Goal: Task Accomplishment & Management: Manage account settings

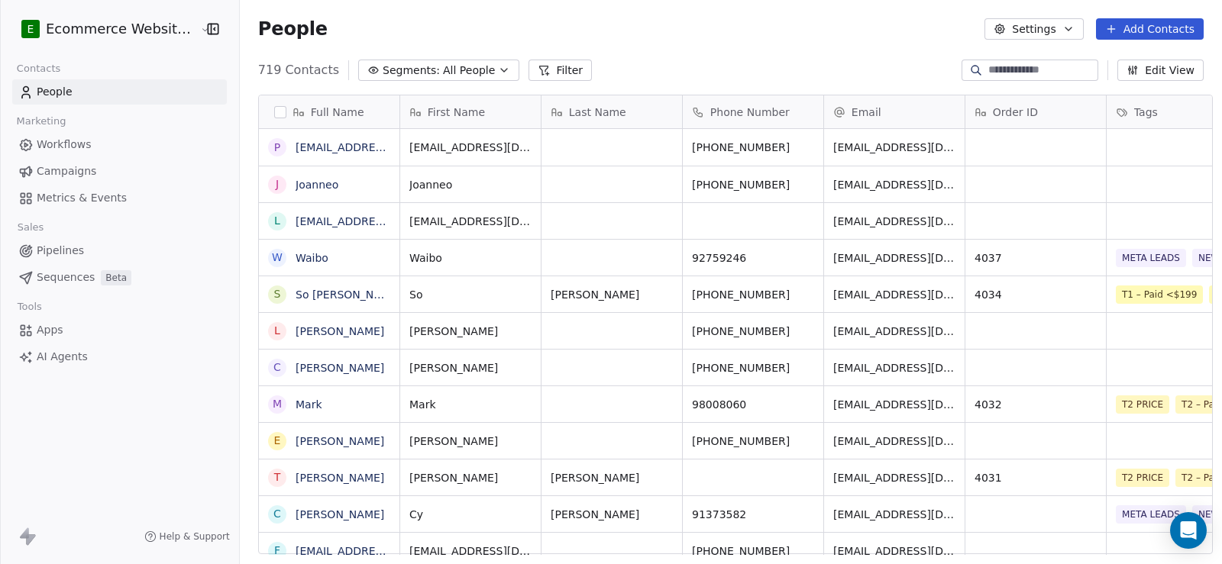
scroll to position [486, 981]
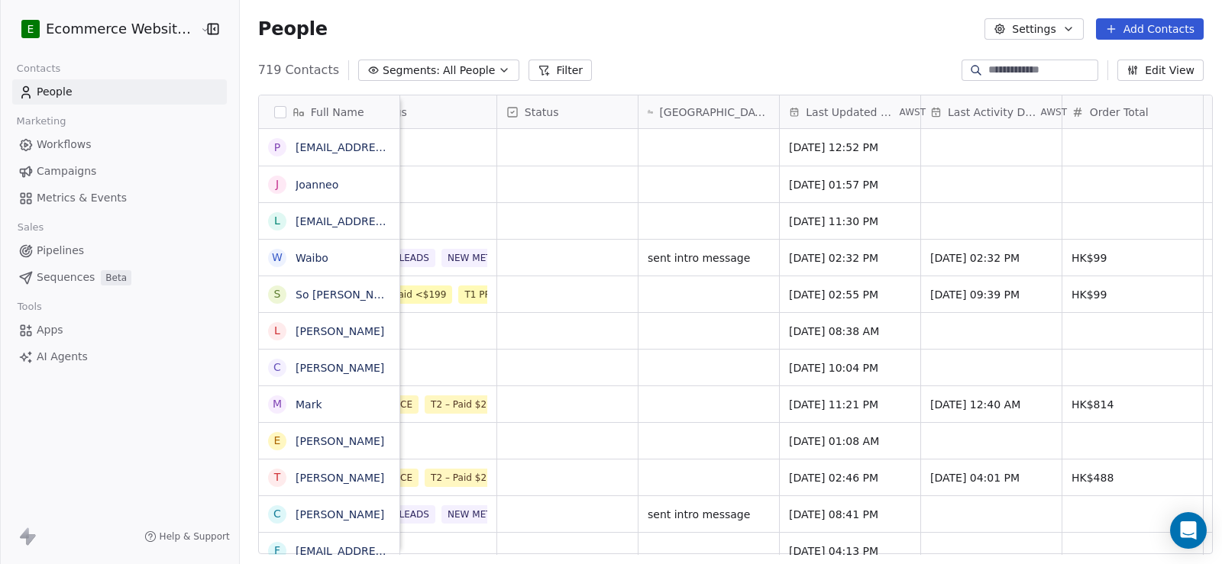
click at [1160, 70] on button "Edit View" at bounding box center [1160, 70] width 86 height 21
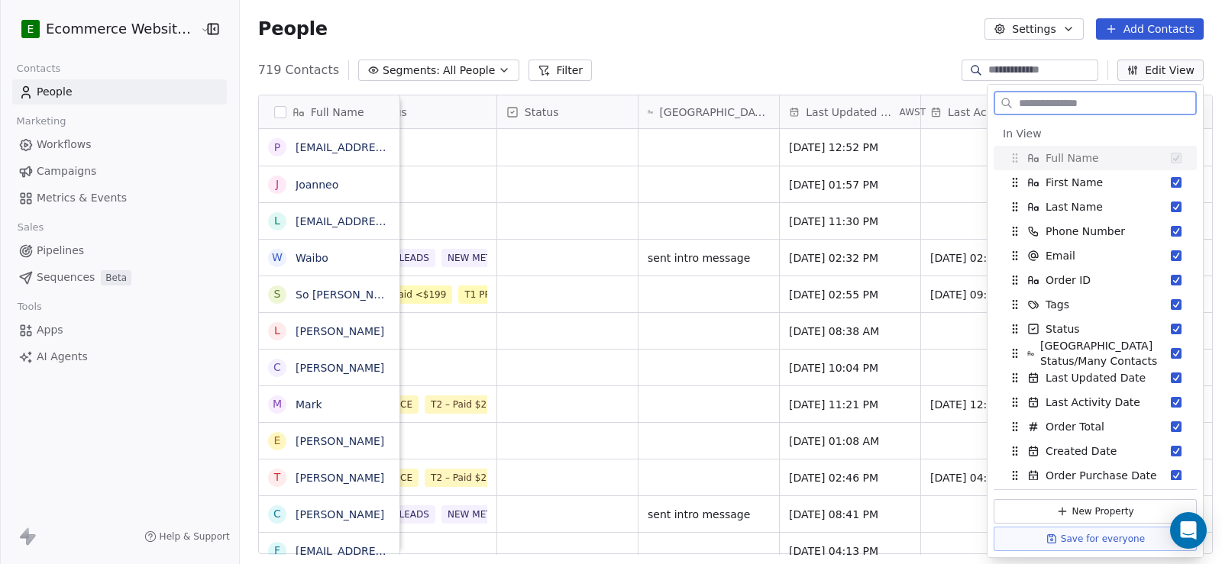
click at [1156, 70] on button "Edit View" at bounding box center [1160, 70] width 86 height 21
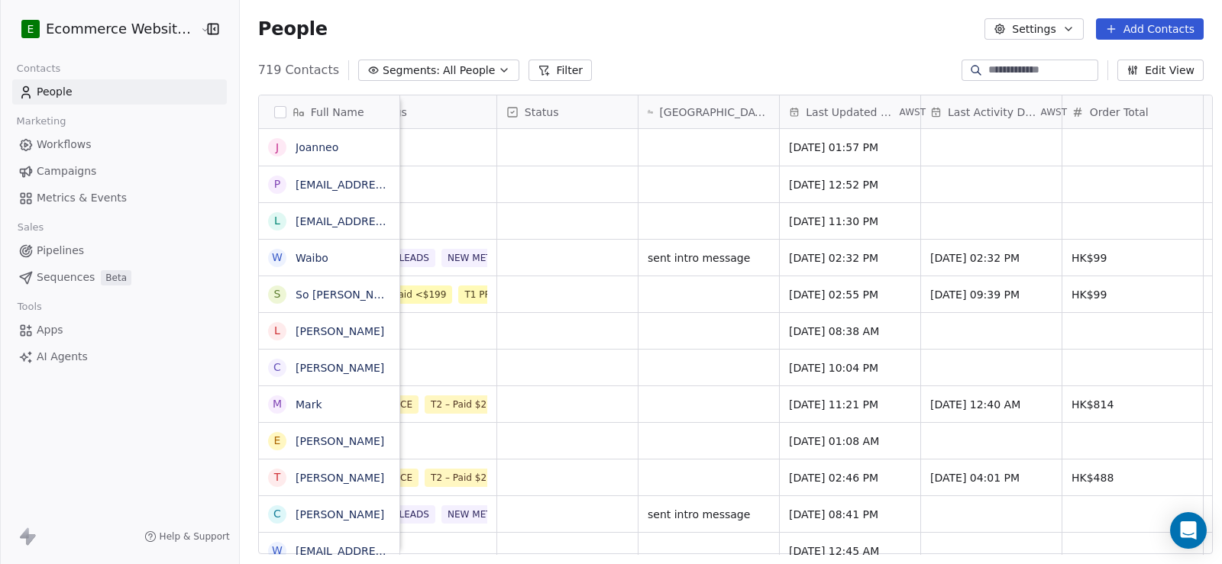
click at [990, 69] on input at bounding box center [1041, 70] width 107 height 15
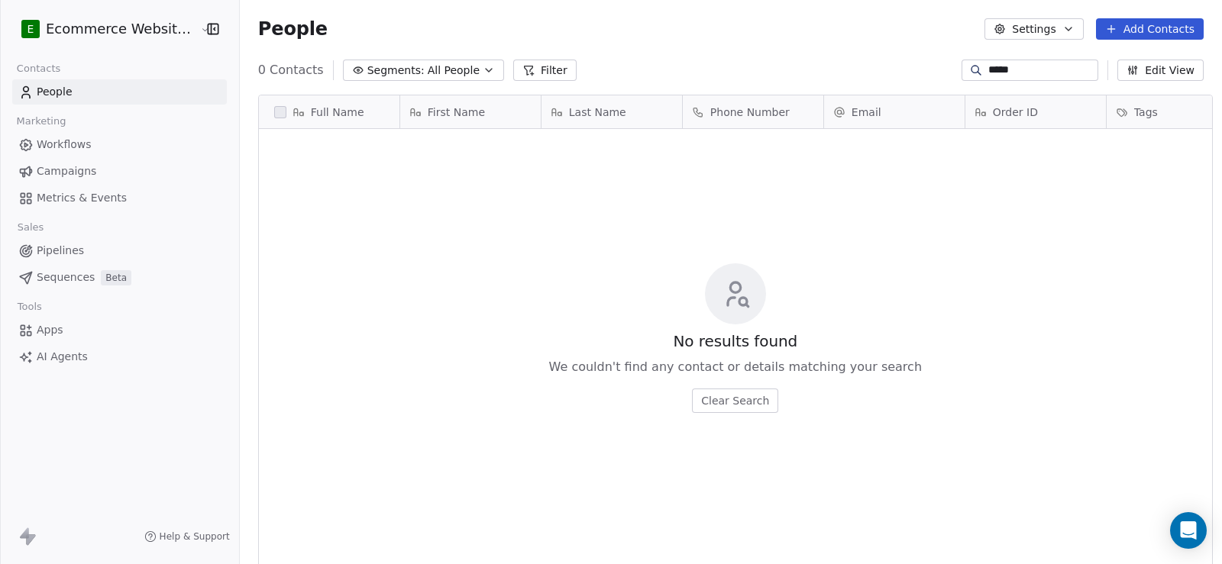
scroll to position [486, 981]
drag, startPoint x: 991, startPoint y: 66, endPoint x: 931, endPoint y: 63, distance: 60.4
click at [933, 66] on div "Segments: All People Filter ***** Edit View" at bounding box center [731, 70] width 982 height 24
type input "*****"
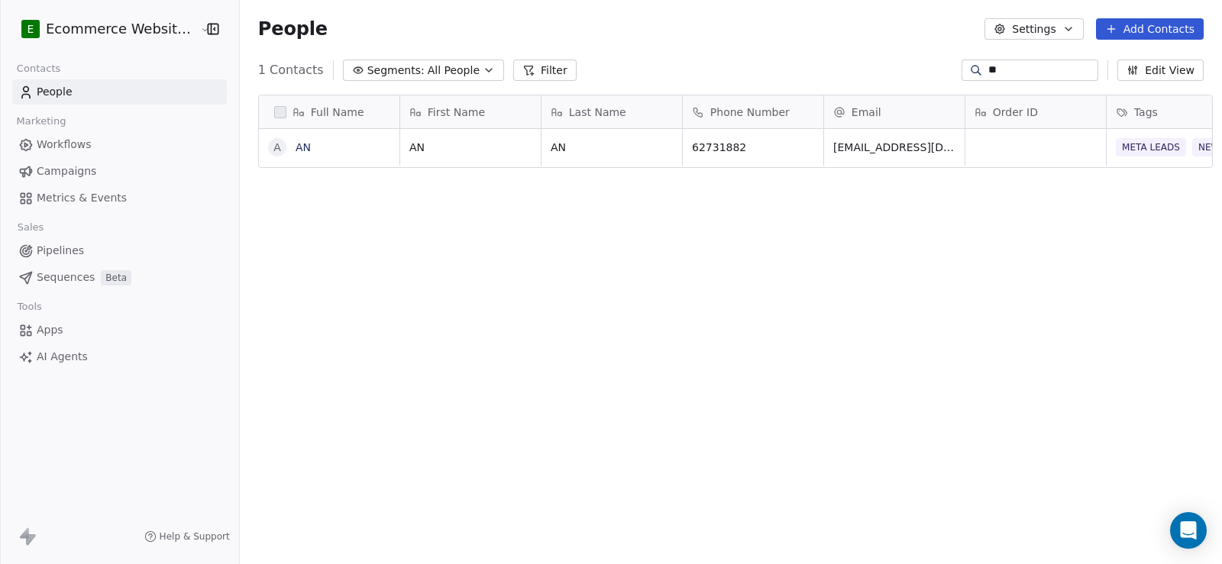
type input "*"
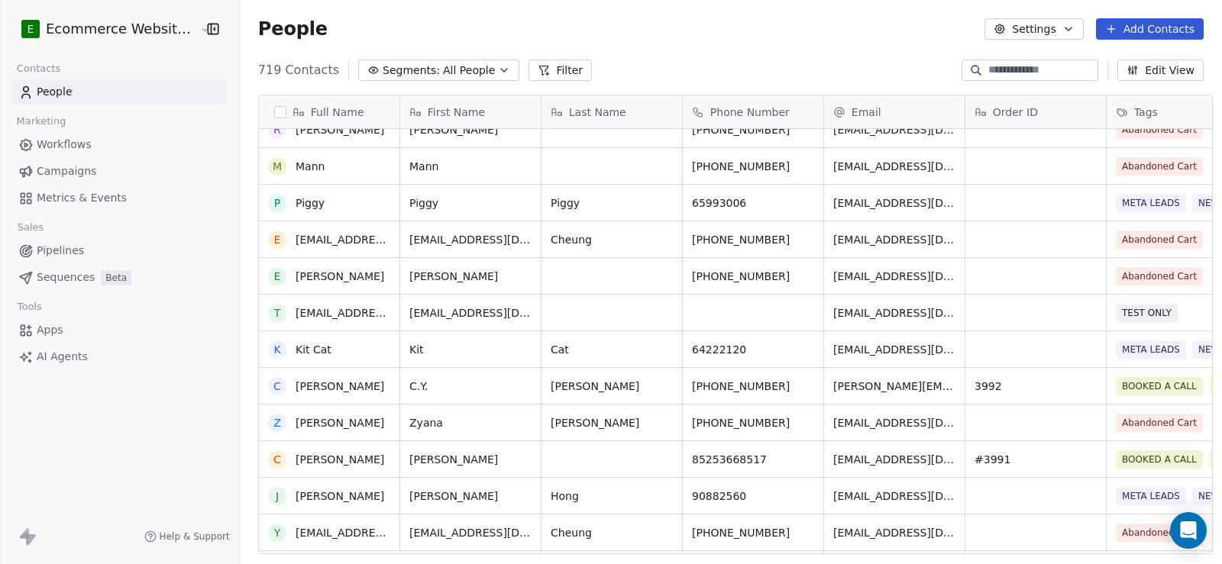
scroll to position [1451, 0]
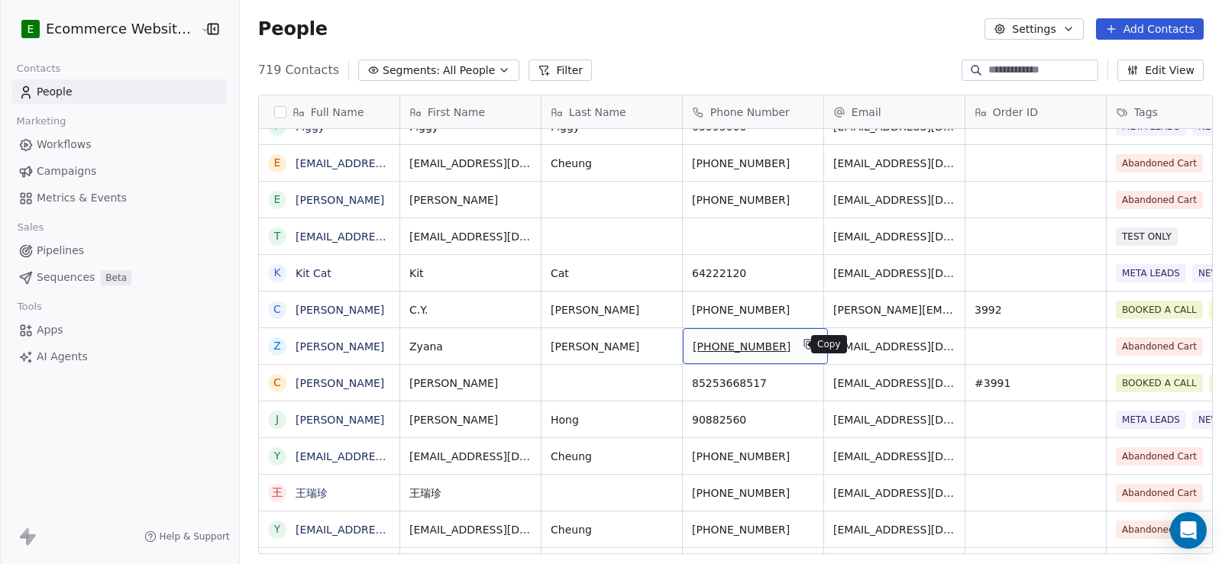
click at [803, 348] on icon "grid" at bounding box center [809, 344] width 12 height 12
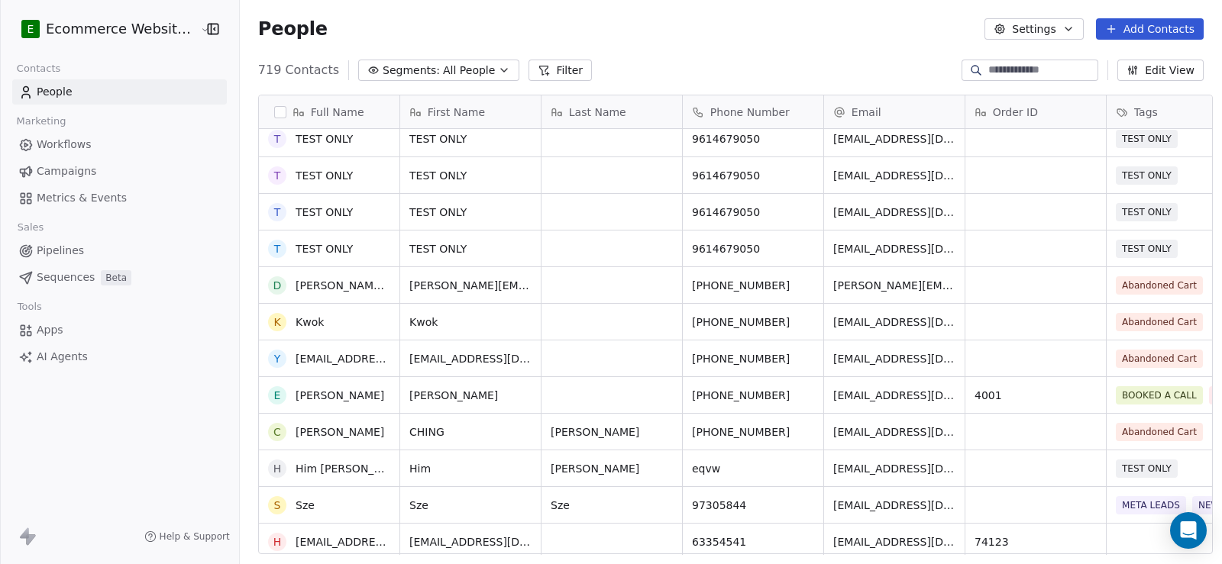
scroll to position [2215, 0]
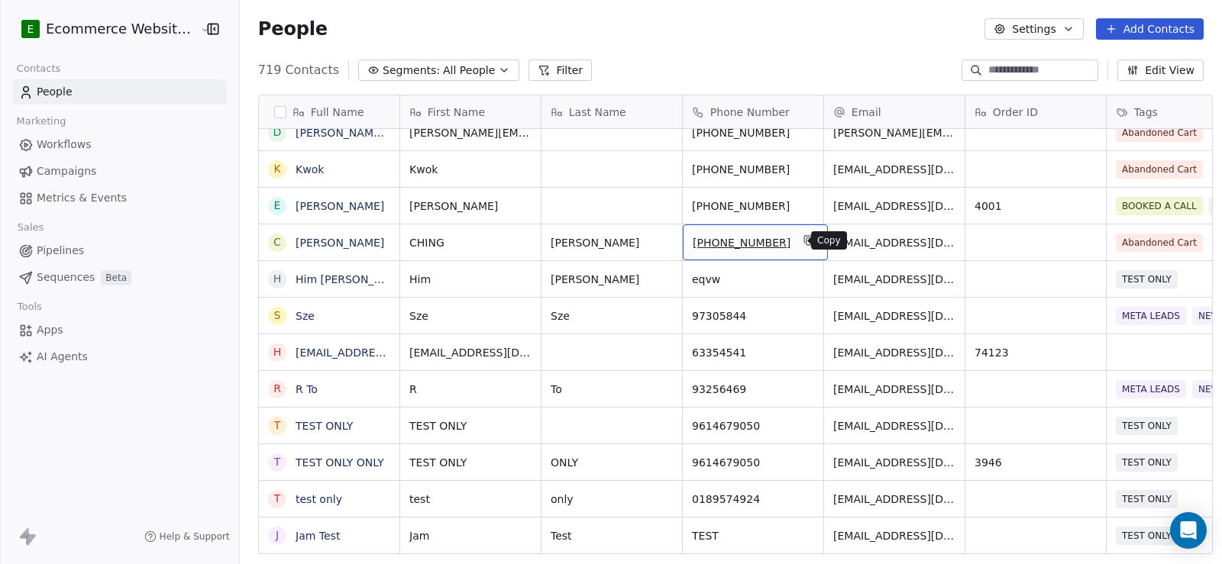
click at [803, 241] on icon "grid" at bounding box center [809, 240] width 12 height 12
click at [307, 243] on link "[PERSON_NAME]" at bounding box center [340, 243] width 89 height 12
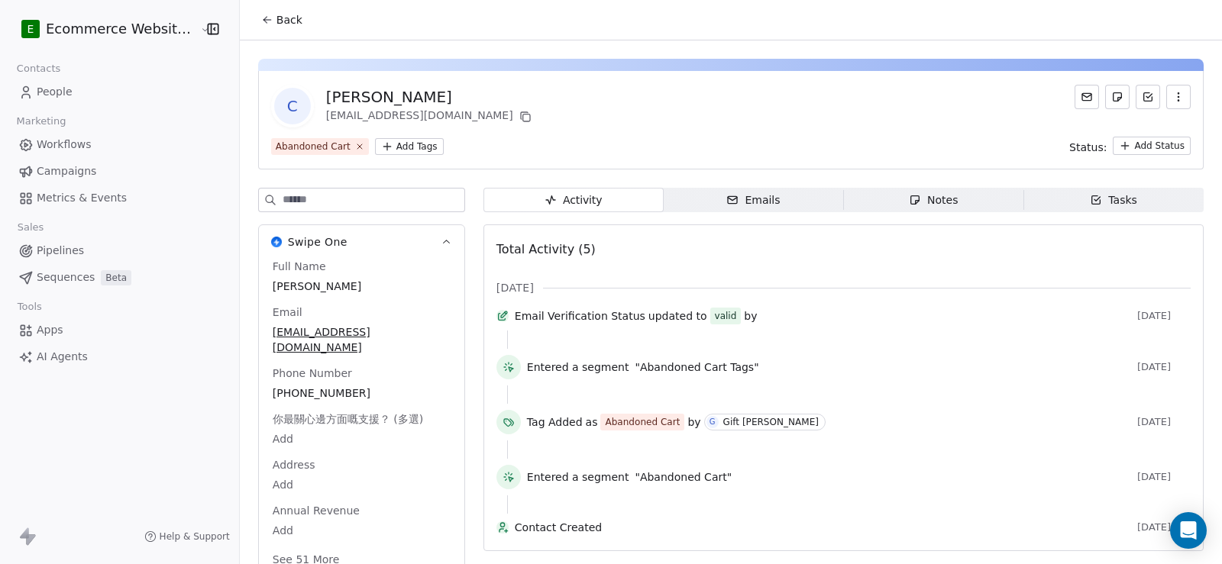
click at [335, 95] on div "[PERSON_NAME]" at bounding box center [430, 96] width 209 height 21
copy div "CHING"
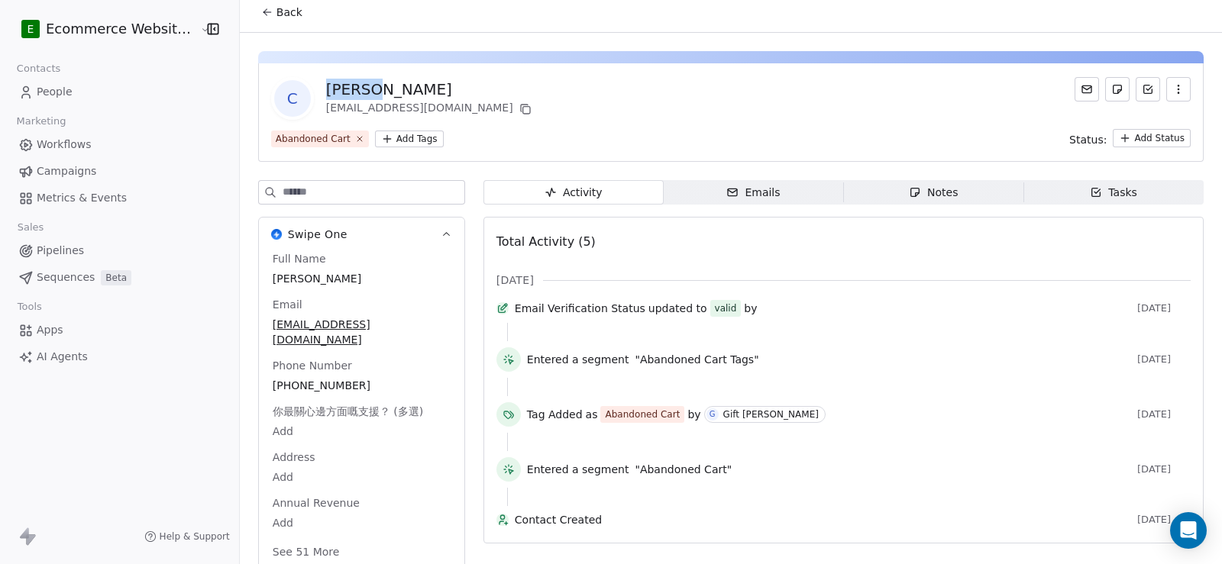
scroll to position [13, 0]
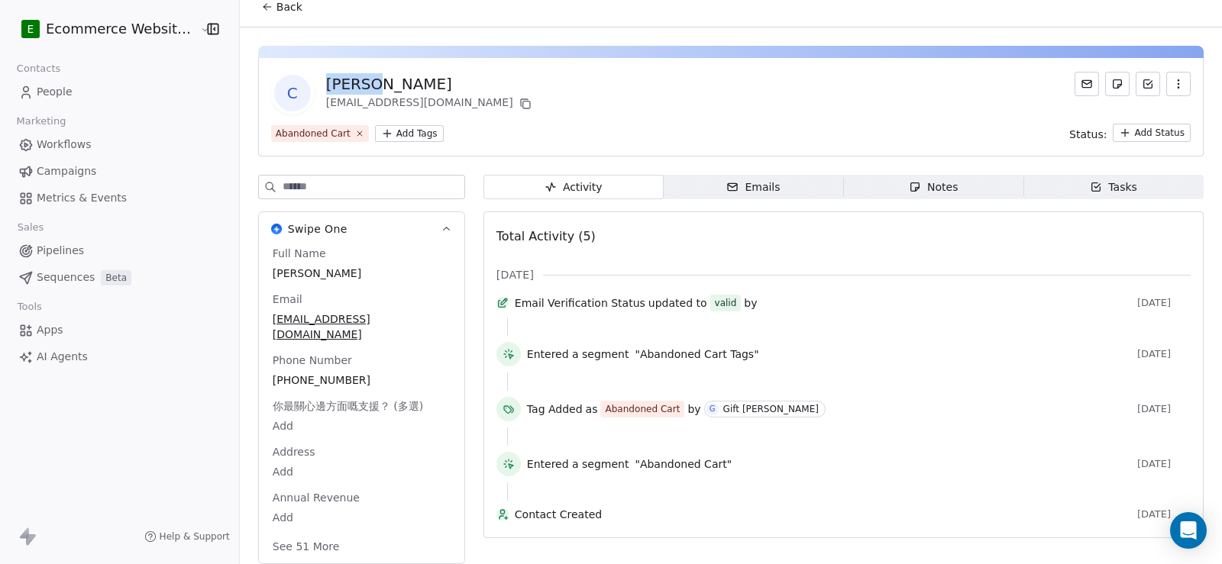
click at [1090, 193] on div "Tasks" at bounding box center [1113, 187] width 47 height 16
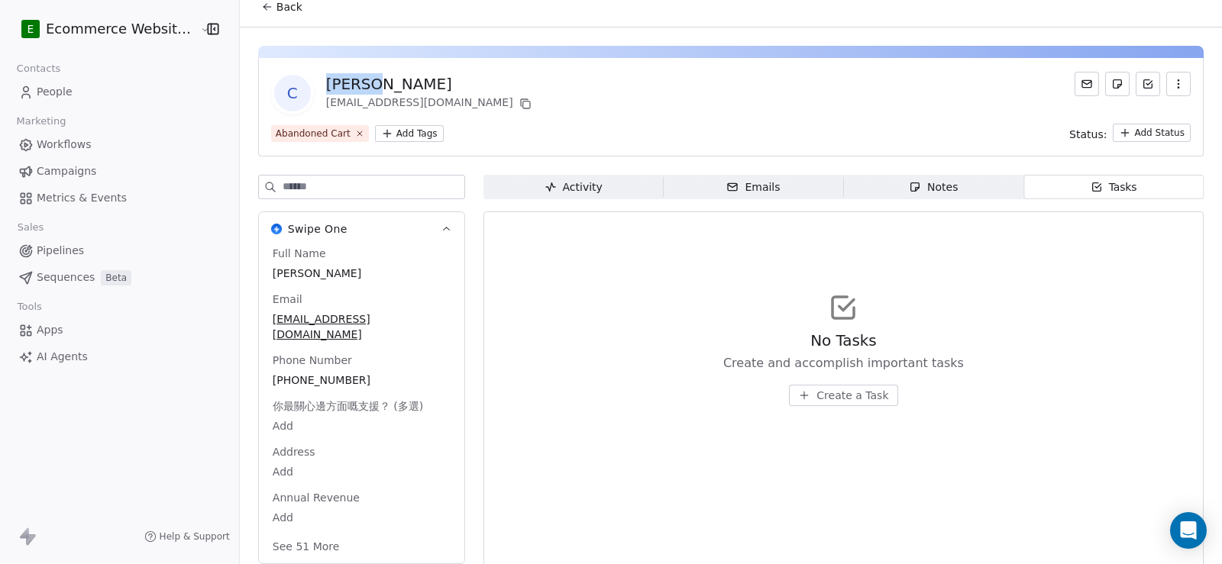
click at [1127, 126] on html "E Ecommerce Website Builder Contacts People Marketing Workflows Campaigns Metri…" at bounding box center [611, 282] width 1222 height 564
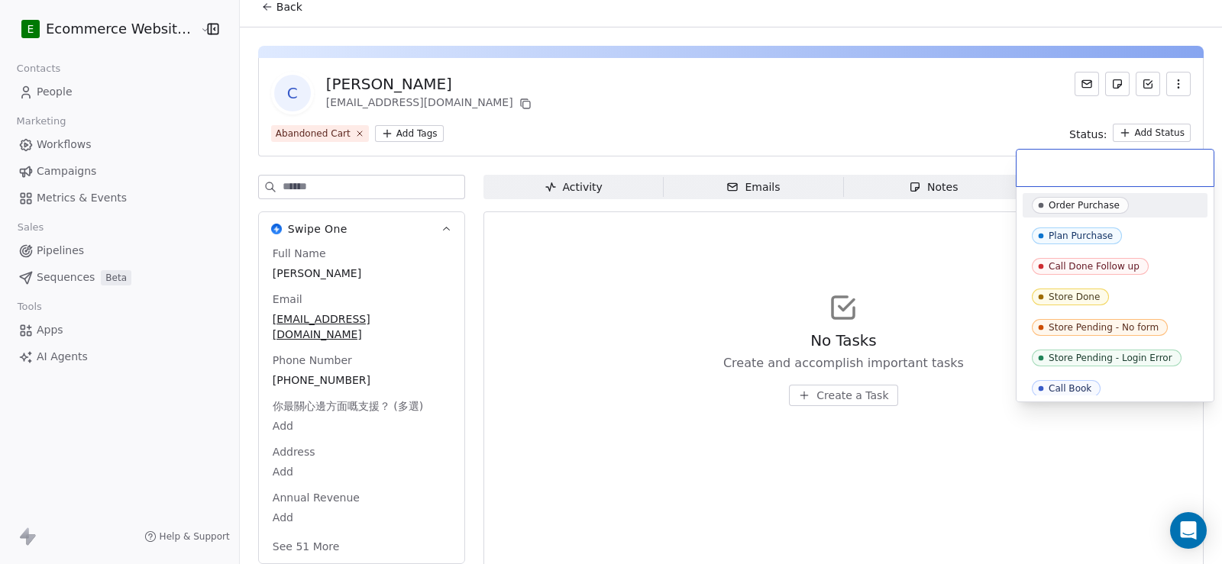
click at [916, 245] on html "E Ecommerce Website Builder Contacts People Marketing Workflows Campaigns Metri…" at bounding box center [611, 282] width 1222 height 564
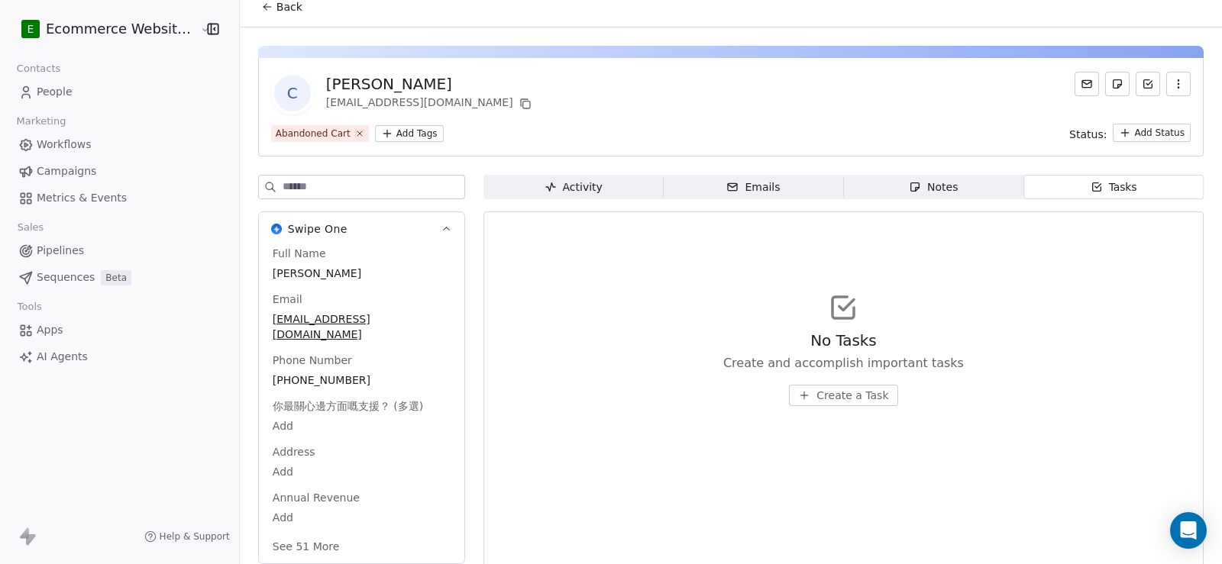
click at [826, 390] on span "Create a Task" at bounding box center [853, 395] width 72 height 15
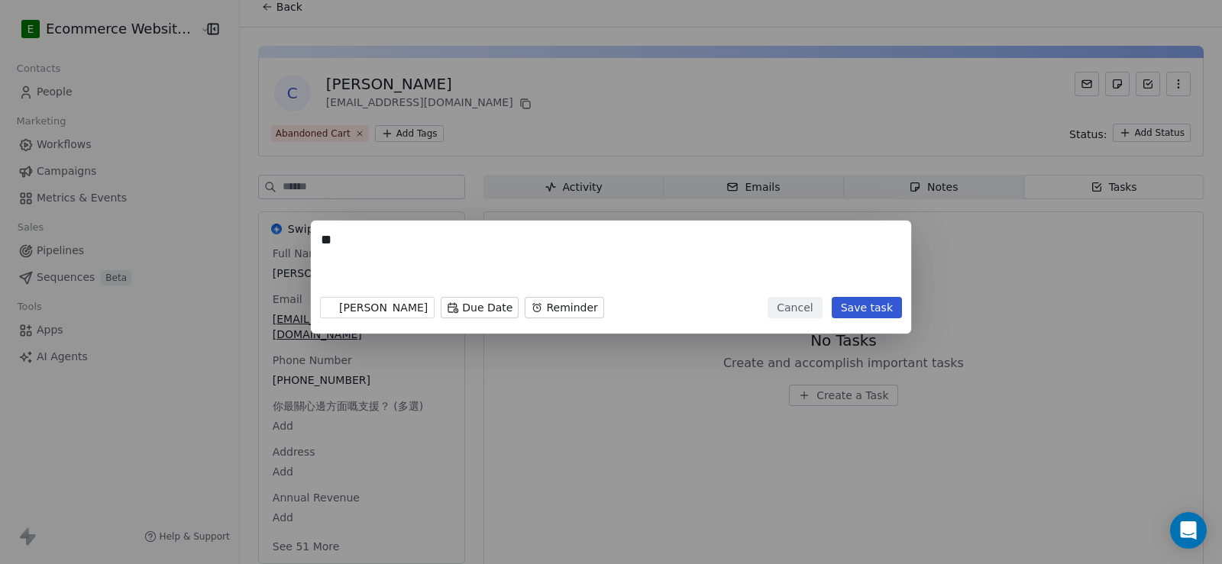
type textarea "*"
paste textarea "**********"
type textarea "**********"
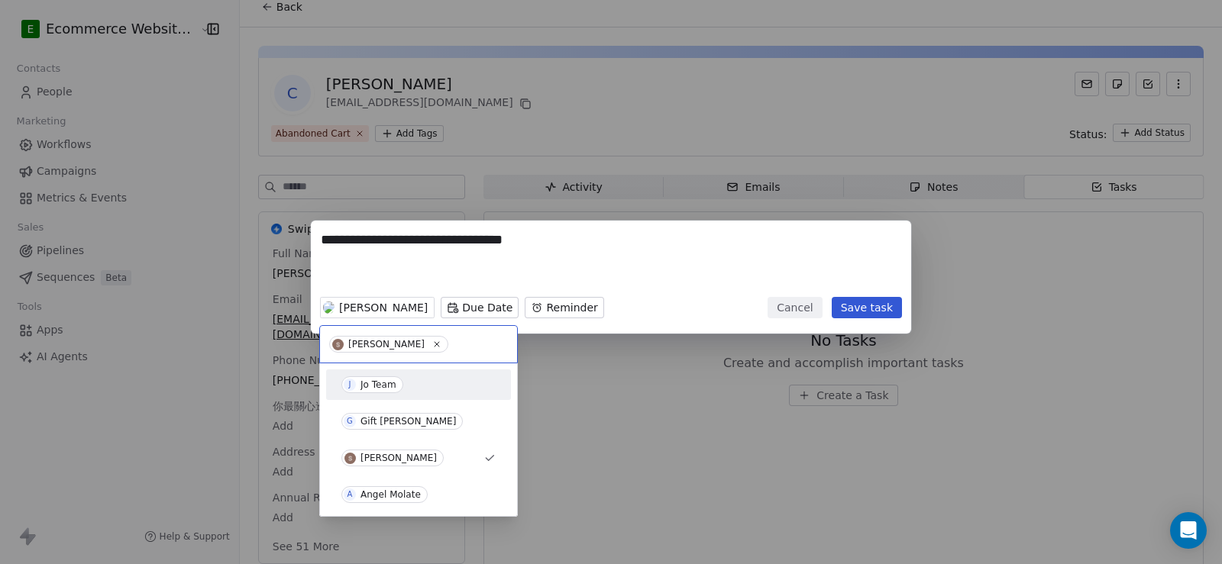
click at [380, 381] on div "Jo Team" at bounding box center [379, 385] width 36 height 11
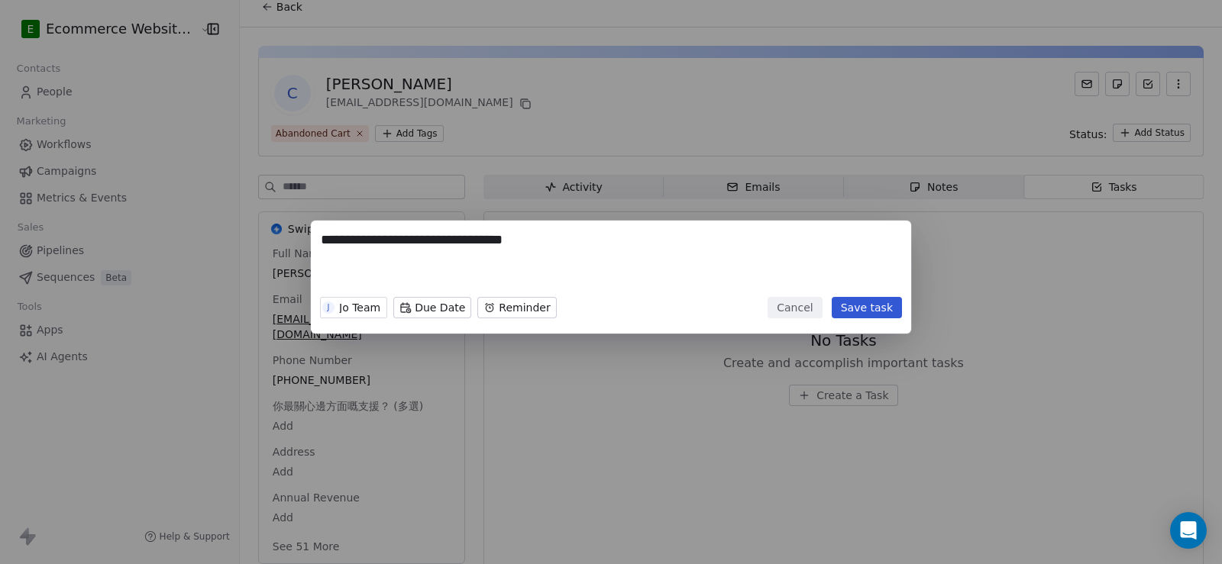
click at [877, 306] on button "Save task" at bounding box center [867, 307] width 70 height 21
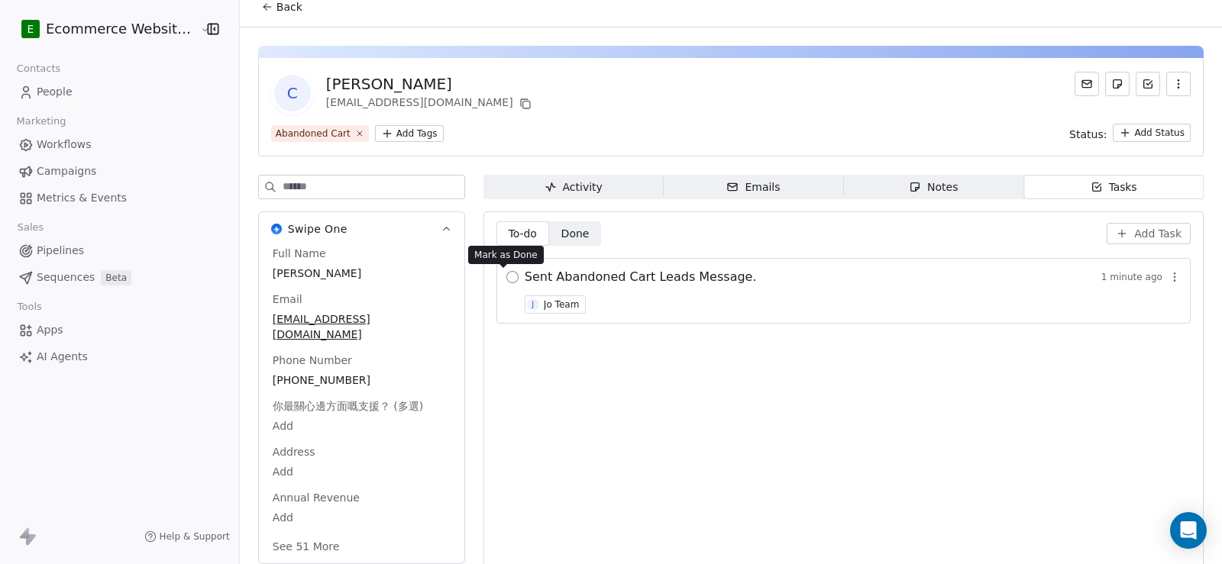
click at [506, 283] on button "button" at bounding box center [512, 277] width 12 height 12
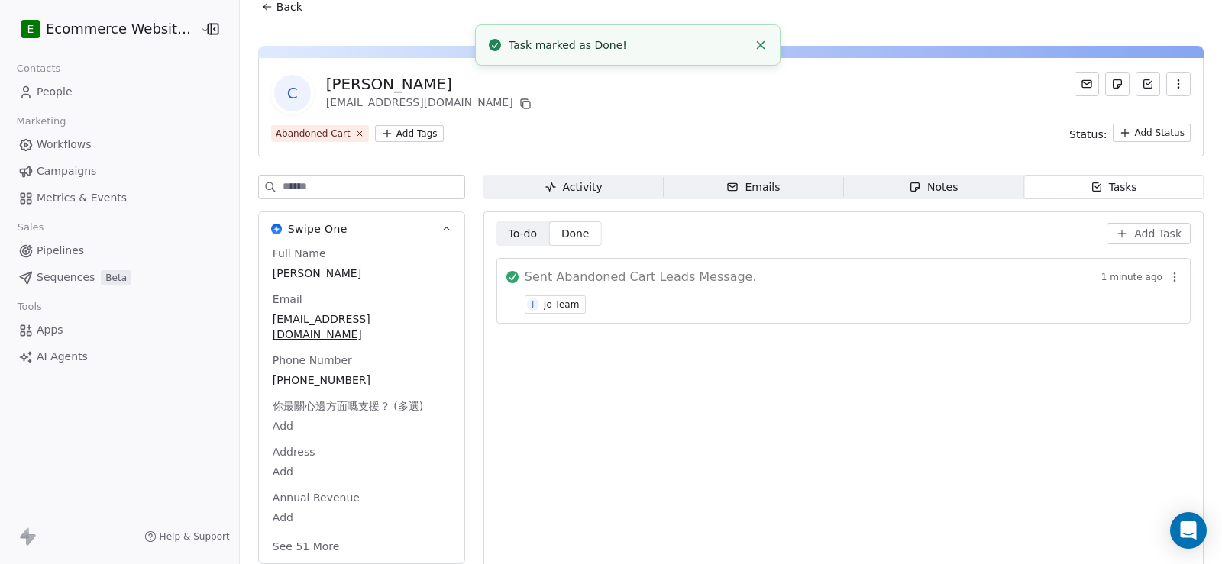
click at [278, 12] on span "Back" at bounding box center [289, 6] width 26 height 15
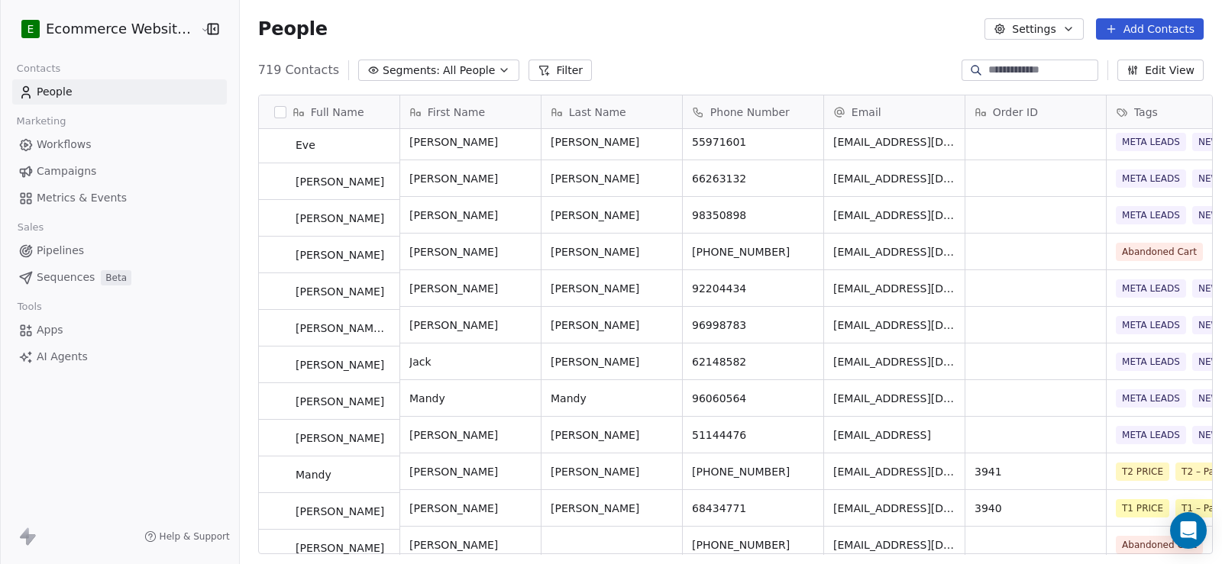
scroll to position [2902, 0]
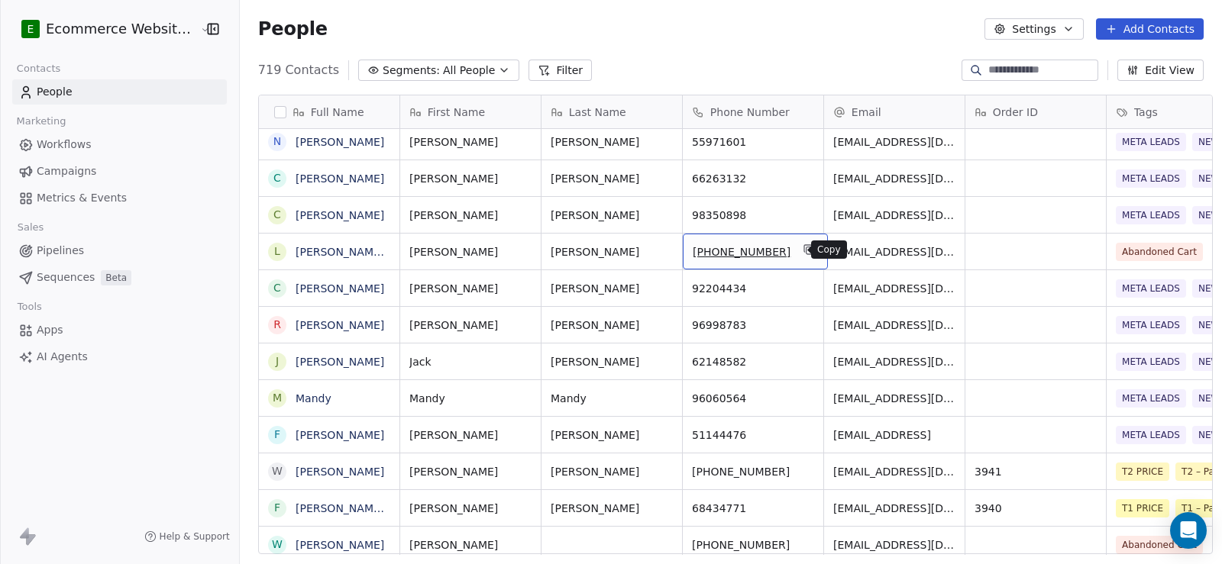
click at [800, 249] on button "grid" at bounding box center [809, 250] width 18 height 18
click at [342, 247] on link "[PERSON_NAME] Fai" at bounding box center [349, 252] width 107 height 12
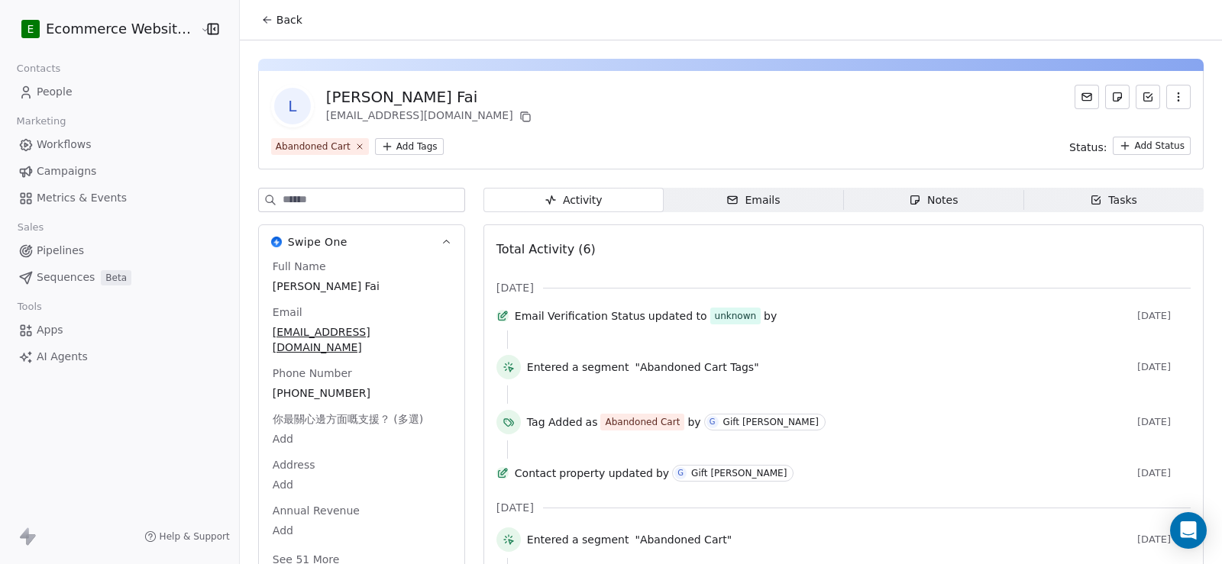
click at [326, 93] on div "[PERSON_NAME] Fai" at bounding box center [430, 96] width 209 height 21
copy div "[PERSON_NAME]"
click at [1089, 191] on span "Tasks Tasks" at bounding box center [1114, 200] width 180 height 24
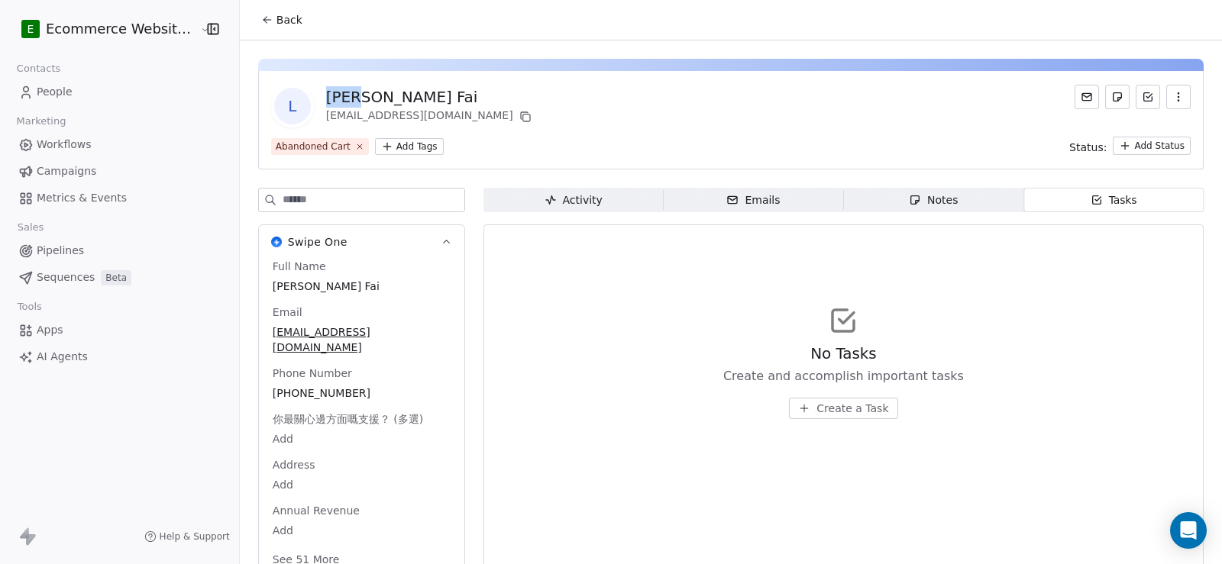
click at [820, 411] on span "Create a Task" at bounding box center [853, 408] width 72 height 15
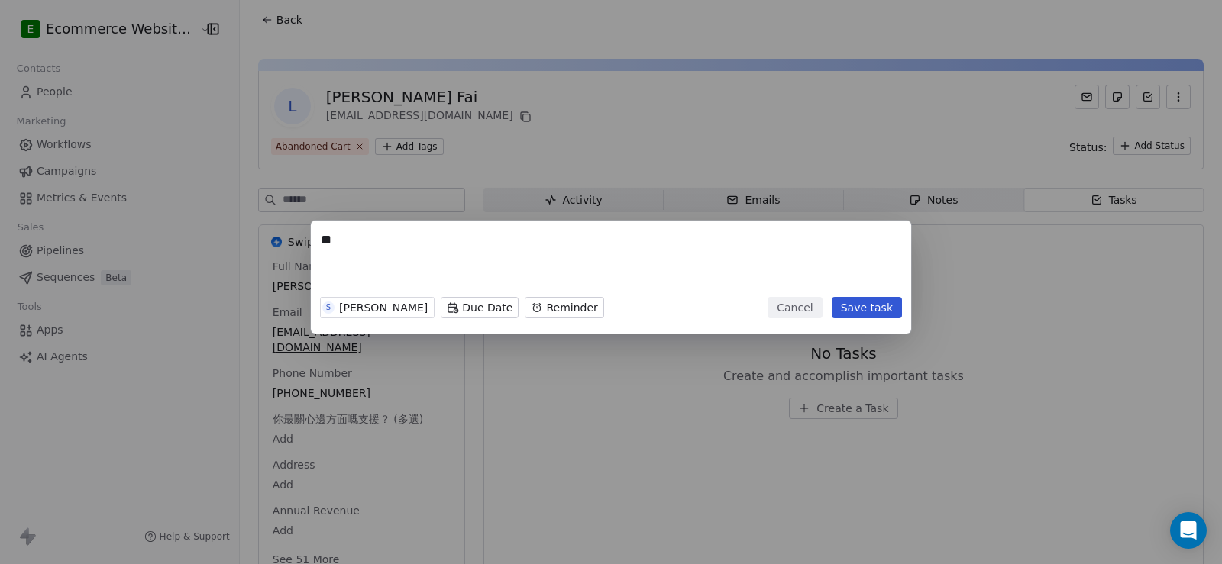
type textarea "*"
paste textarea "**********"
type textarea "**********"
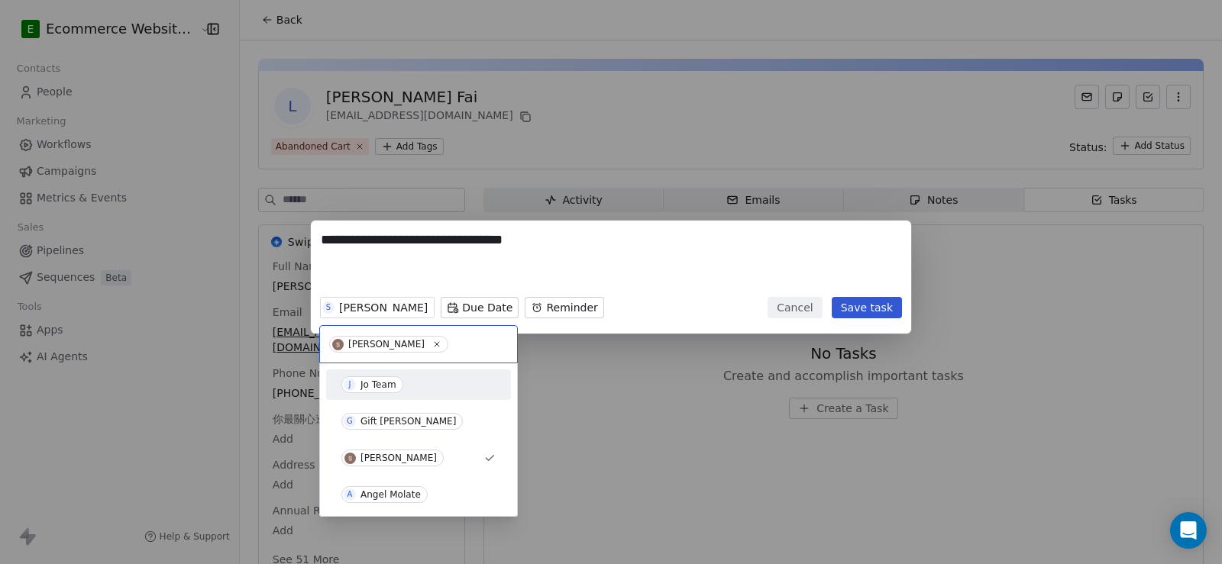
click at [374, 381] on div "Jo Team" at bounding box center [379, 385] width 36 height 11
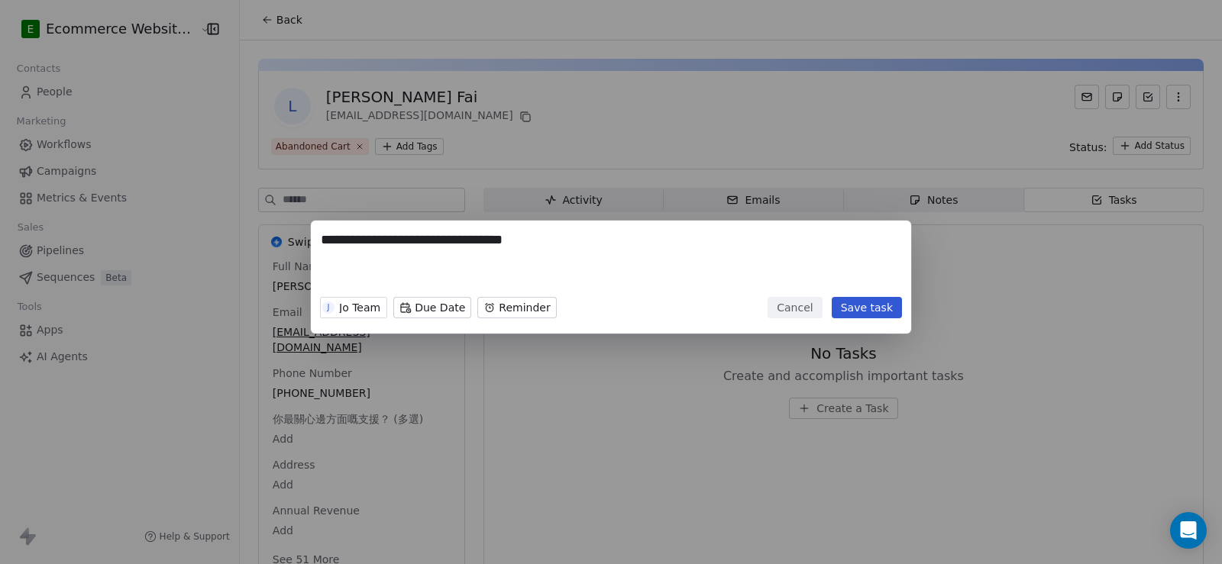
click at [857, 312] on button "Save task" at bounding box center [867, 307] width 70 height 21
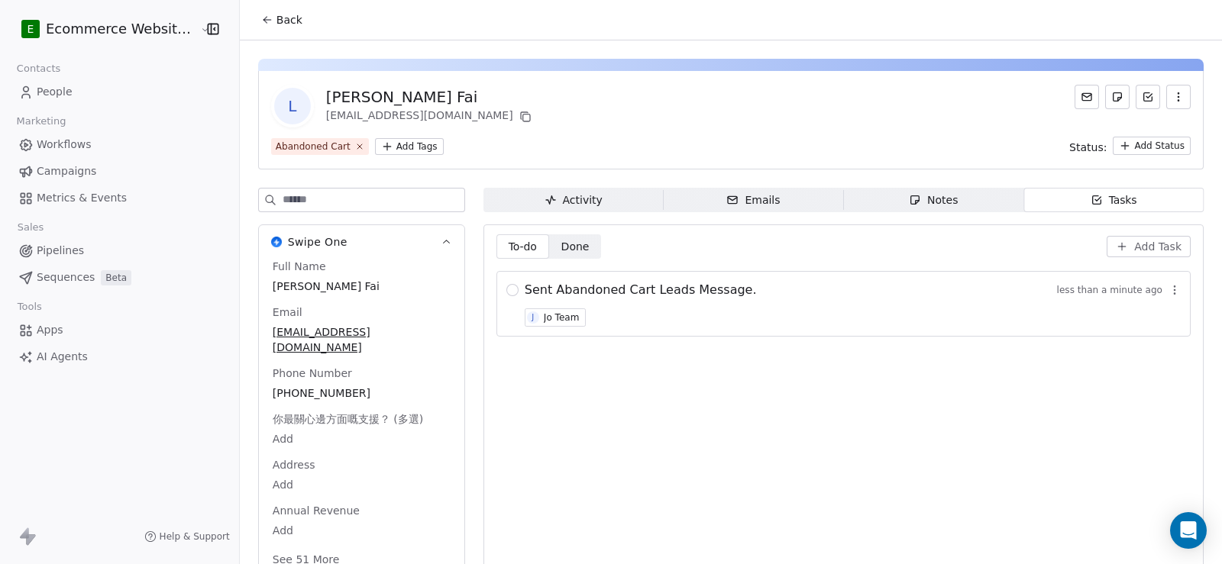
click at [511, 289] on div "Sent Abandoned Cart Leads Message. less than a minute ago J Jo Team" at bounding box center [843, 304] width 694 height 66
click at [506, 289] on button "button" at bounding box center [512, 290] width 12 height 12
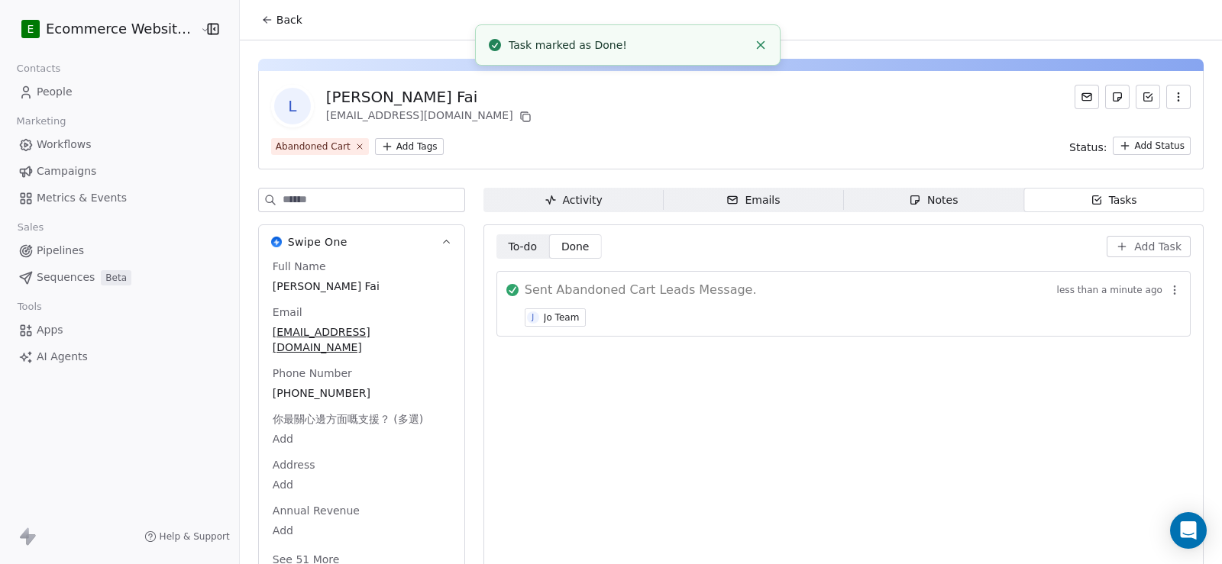
click at [279, 19] on span "Back" at bounding box center [289, 19] width 26 height 15
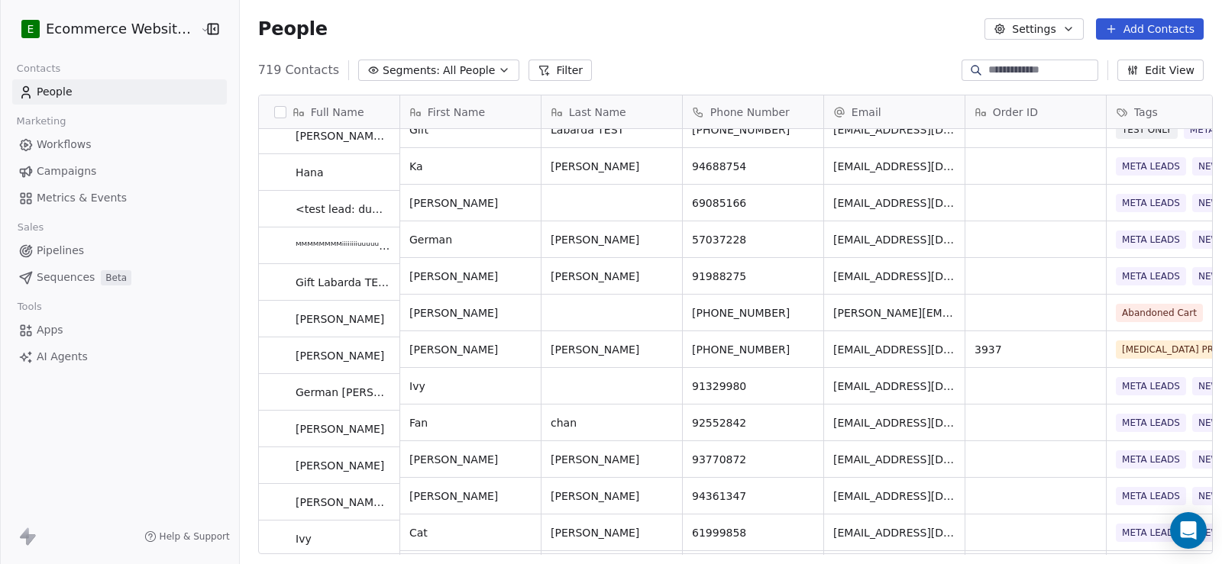
scroll to position [4125, 0]
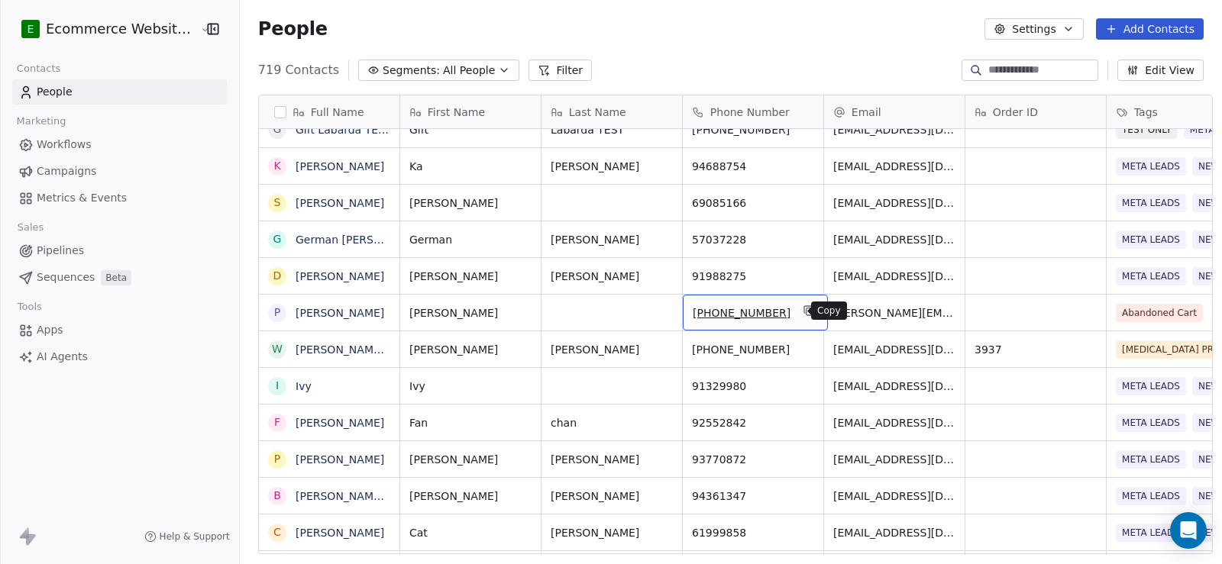
click at [803, 312] on icon "grid" at bounding box center [809, 311] width 12 height 12
click at [299, 307] on link "[PERSON_NAME]" at bounding box center [340, 313] width 89 height 12
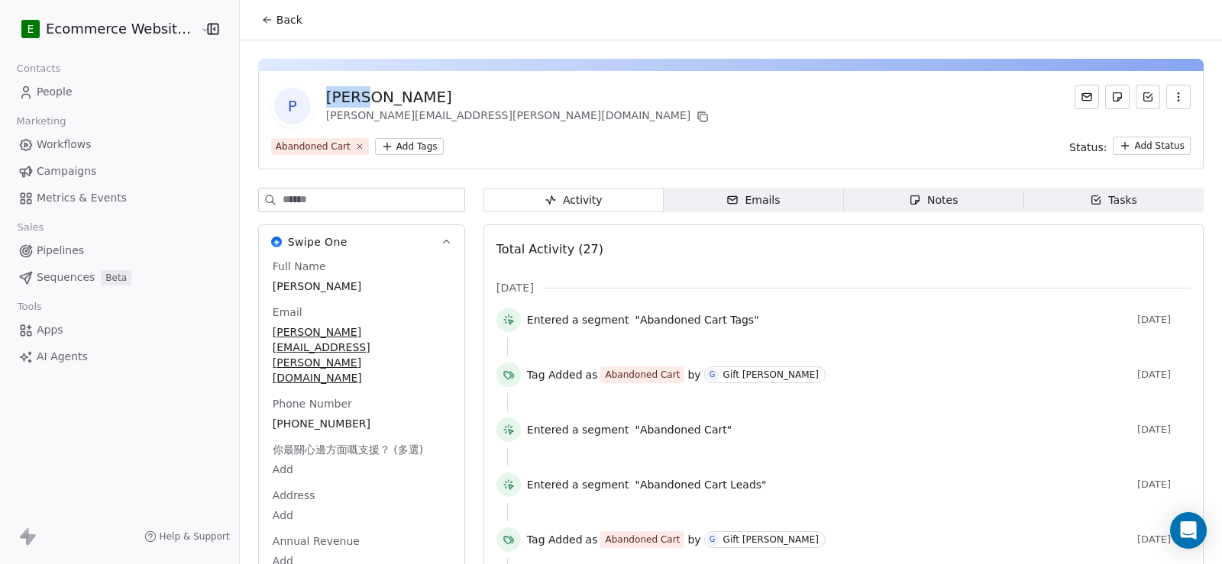
drag, startPoint x: 360, startPoint y: 95, endPoint x: 319, endPoint y: 99, distance: 41.4
click at [326, 99] on div "[PERSON_NAME]" at bounding box center [519, 96] width 386 height 21
copy div "[PERSON_NAME]"
click at [1106, 193] on div "Tasks" at bounding box center [1113, 200] width 47 height 16
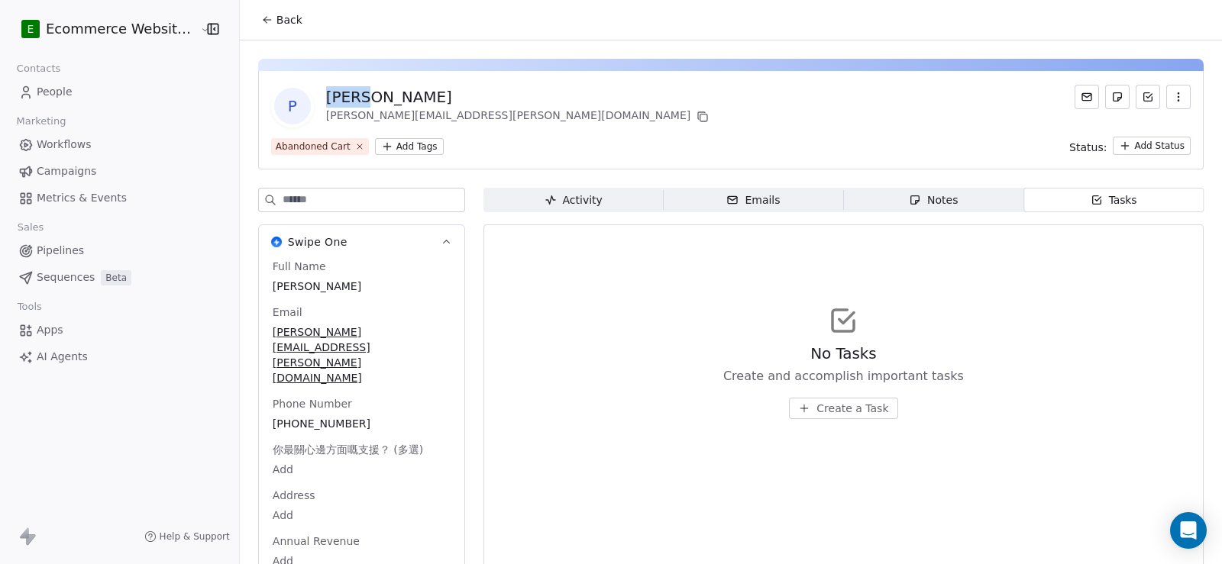
click at [807, 412] on button "Create a Task" at bounding box center [843, 408] width 108 height 21
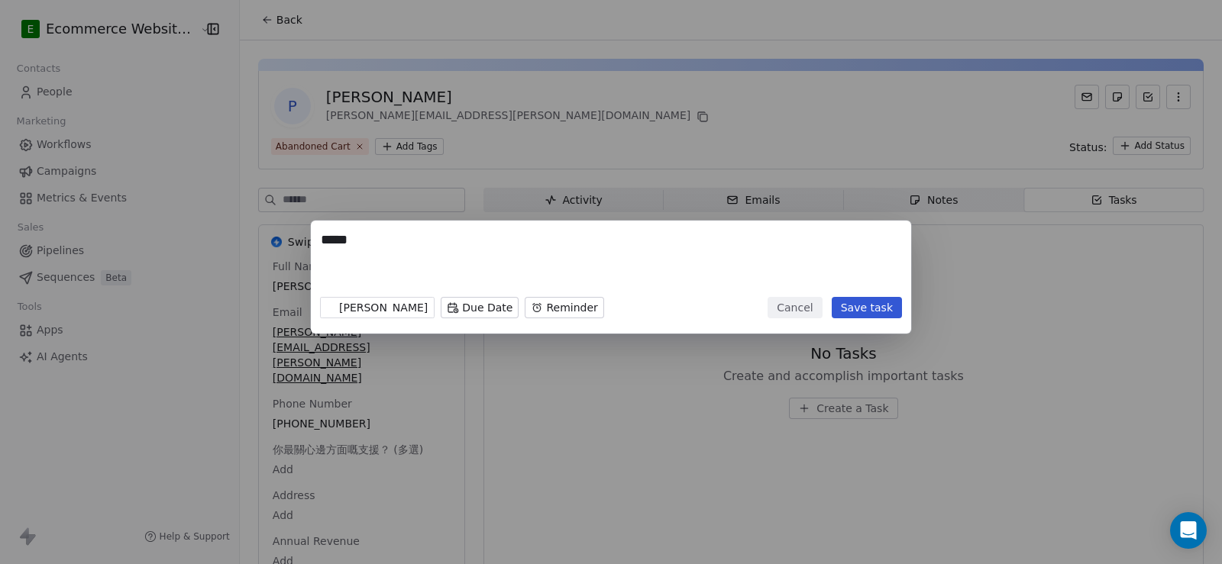
paste textarea "**********"
type textarea "**********"
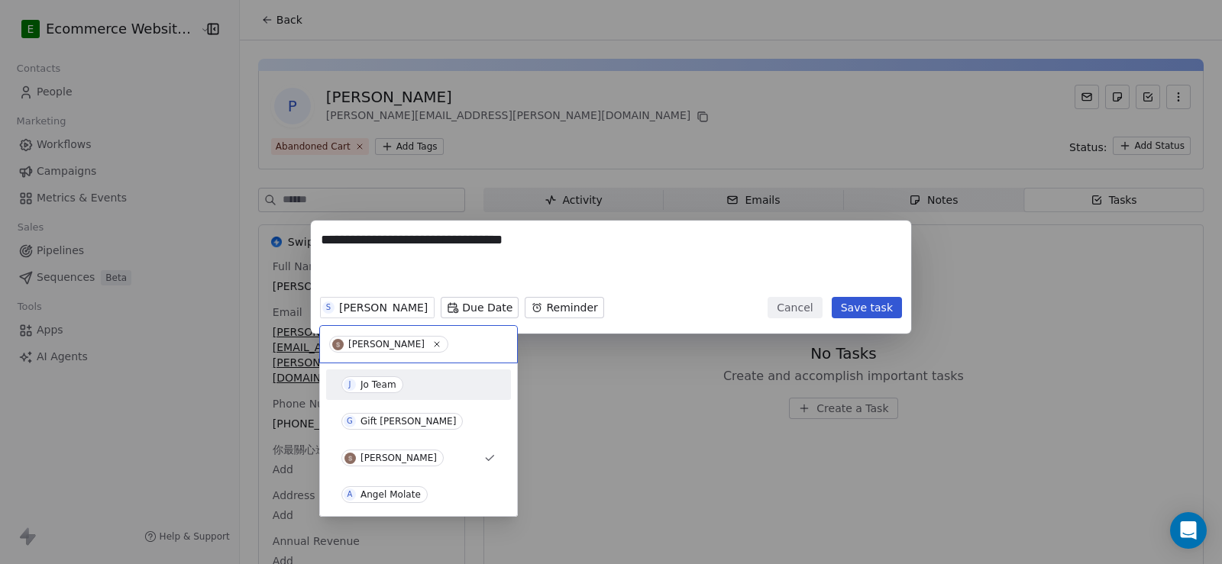
click at [376, 386] on div "Jo Team" at bounding box center [379, 385] width 36 height 11
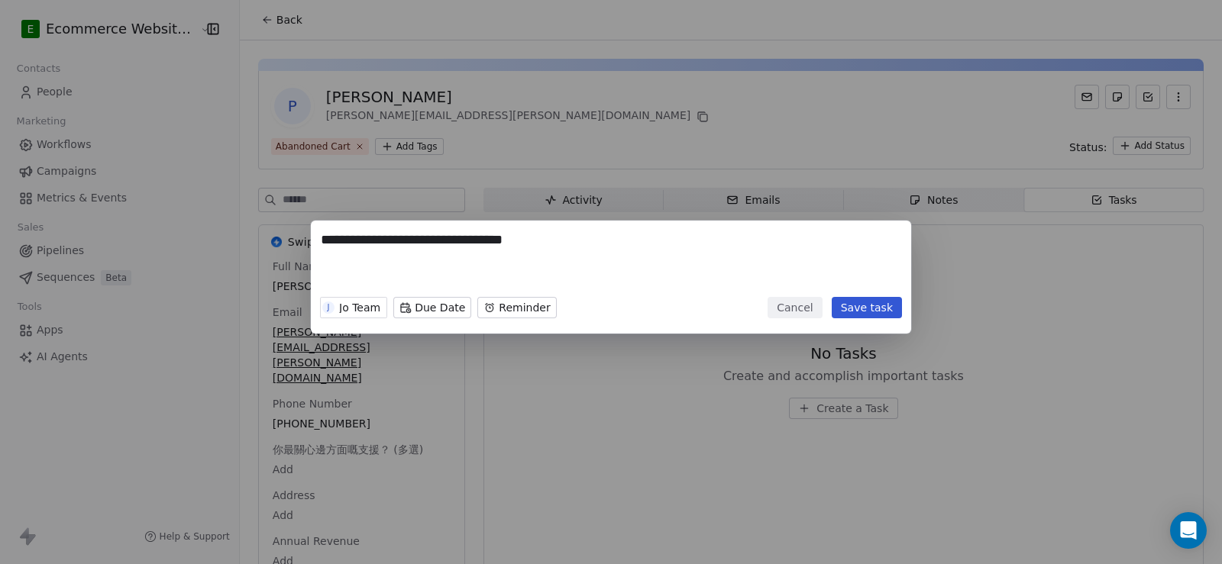
click at [872, 312] on button "Save task" at bounding box center [867, 307] width 70 height 21
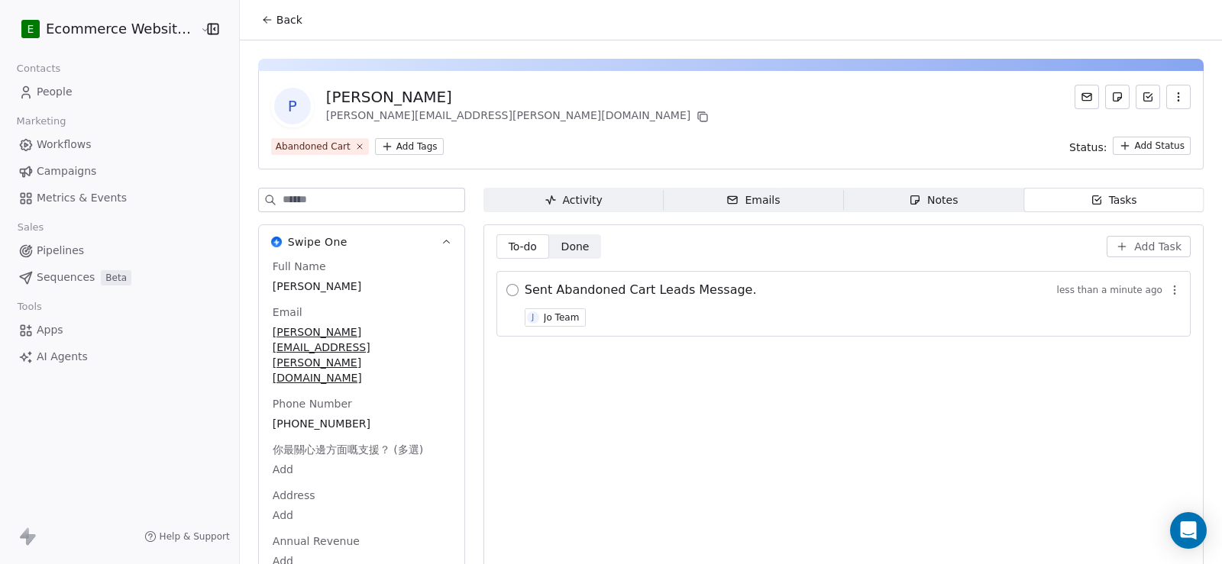
click at [506, 289] on button "button" at bounding box center [512, 290] width 12 height 12
click at [260, 30] on button "Back" at bounding box center [282, 19] width 60 height 27
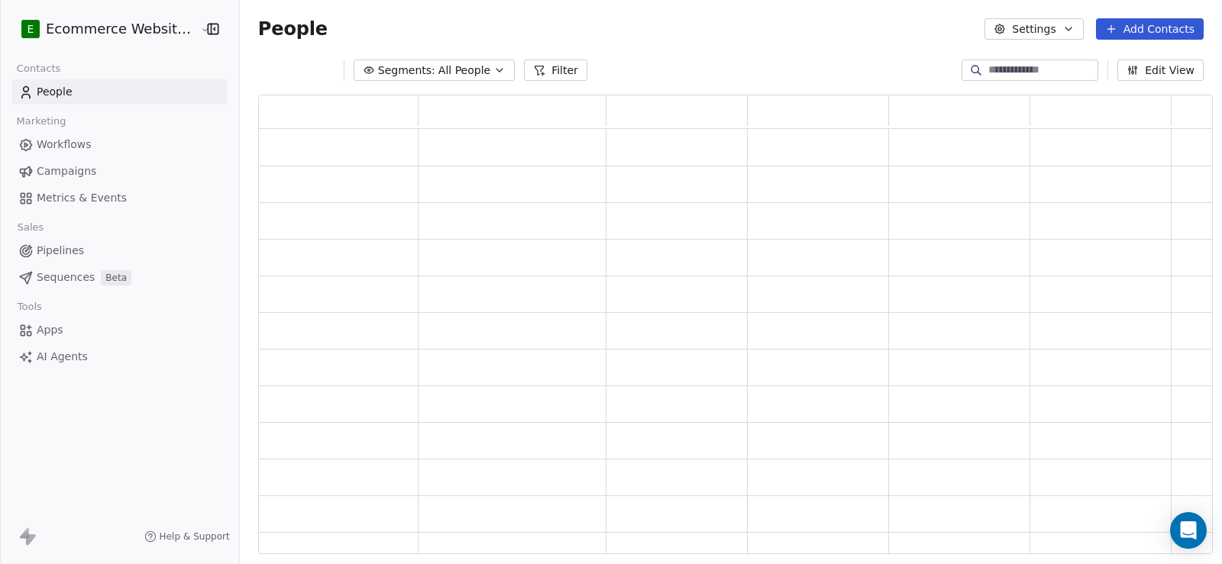
scroll to position [449, 944]
click at [1017, 71] on input at bounding box center [1041, 70] width 107 height 15
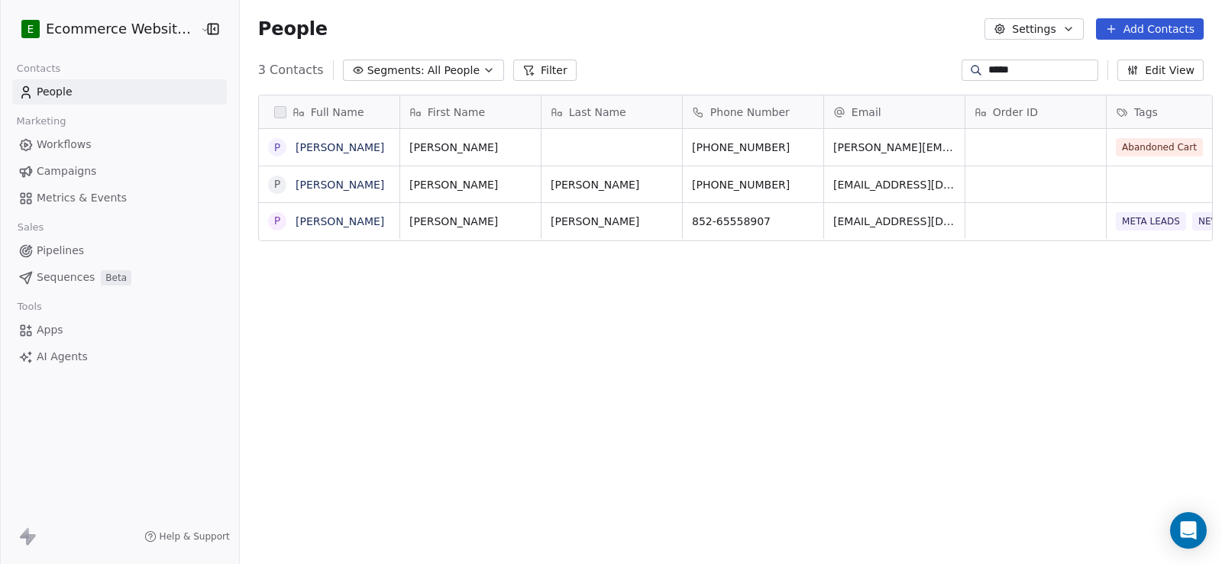
scroll to position [486, 981]
type input "*****"
click at [306, 145] on link "[PERSON_NAME]" at bounding box center [340, 147] width 89 height 12
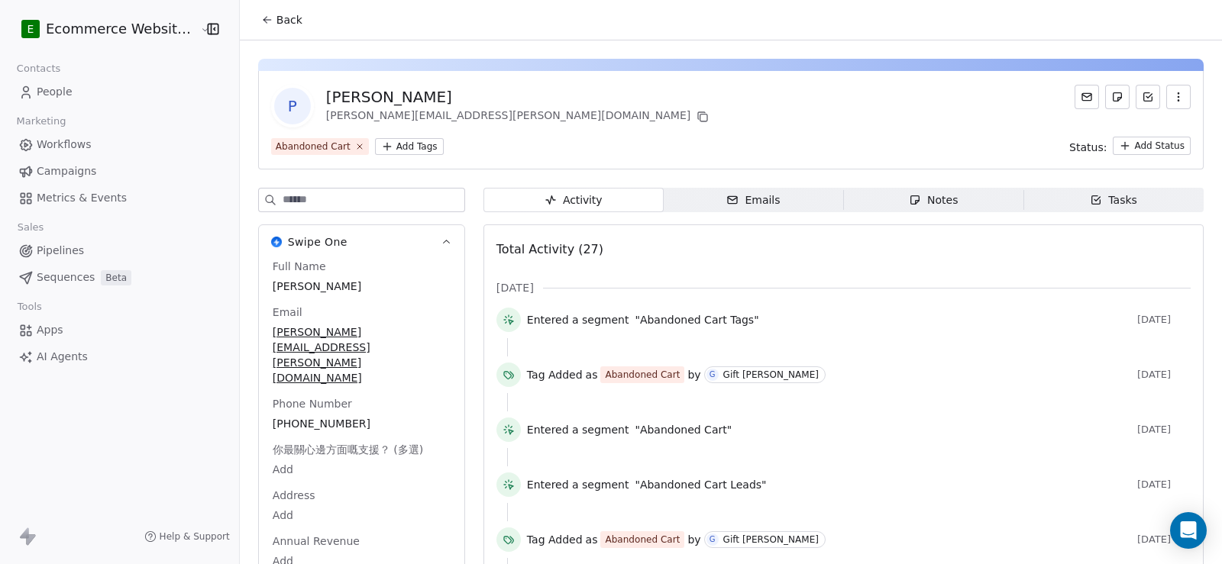
click at [1118, 193] on div "Tasks" at bounding box center [1113, 200] width 47 height 16
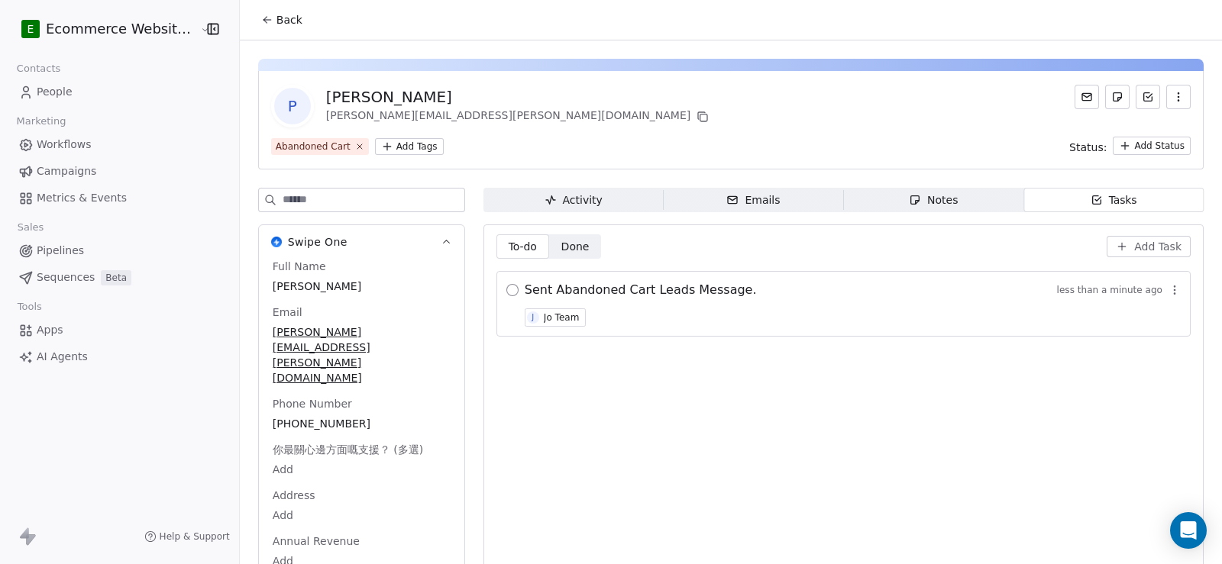
click at [506, 288] on button "button" at bounding box center [512, 290] width 12 height 12
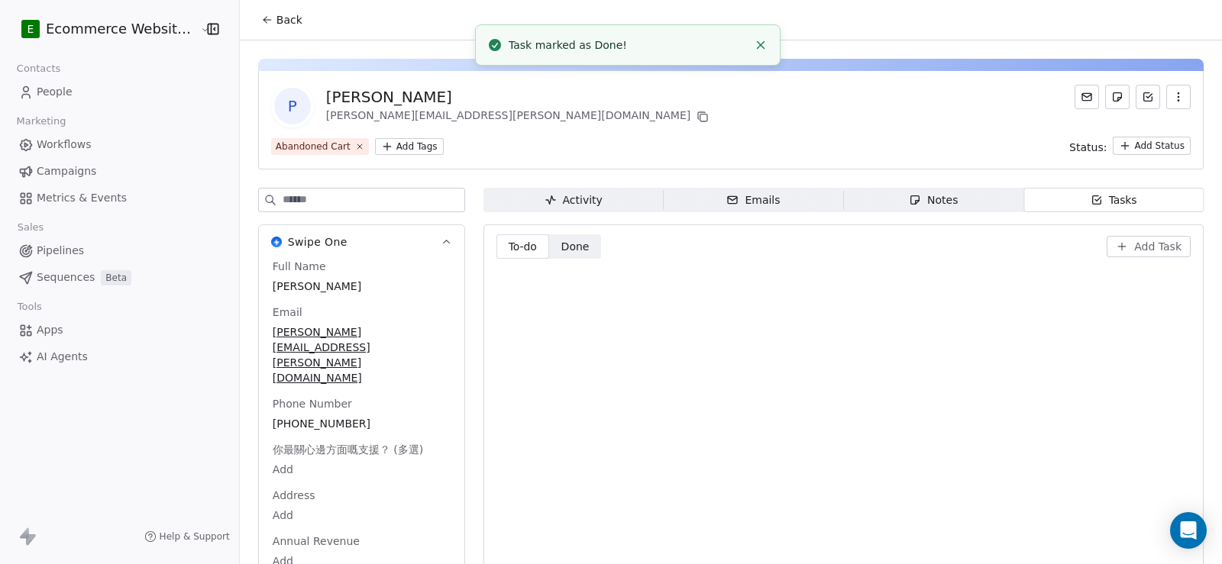
click at [264, 28] on button "Back" at bounding box center [282, 19] width 60 height 27
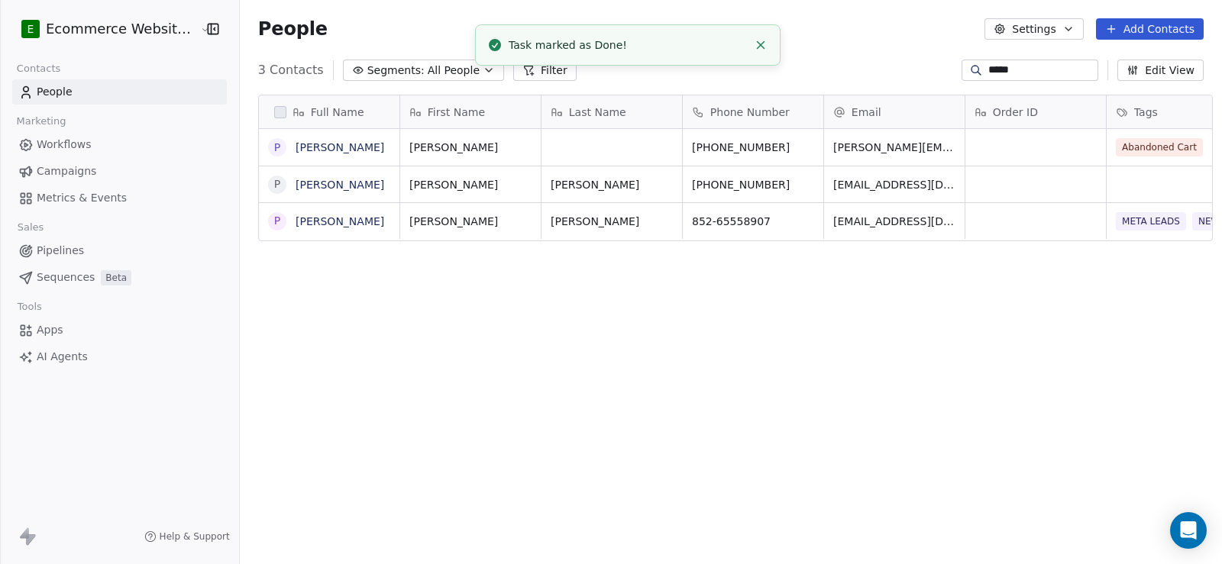
scroll to position [486, 981]
drag, startPoint x: 1017, startPoint y: 76, endPoint x: 914, endPoint y: 81, distance: 104.0
click at [914, 81] on div "3 Contacts Segments: All People Filter ***** Edit View" at bounding box center [731, 70] width 982 height 24
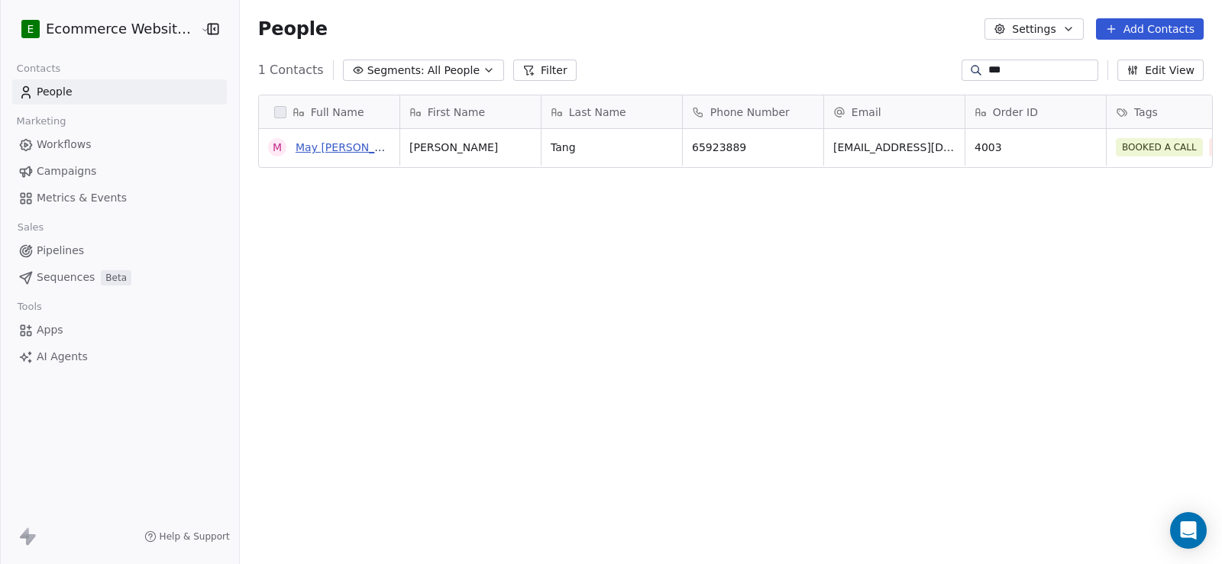
type input "***"
click at [313, 149] on link "May [PERSON_NAME] [PERSON_NAME]" at bounding box center [399, 147] width 206 height 12
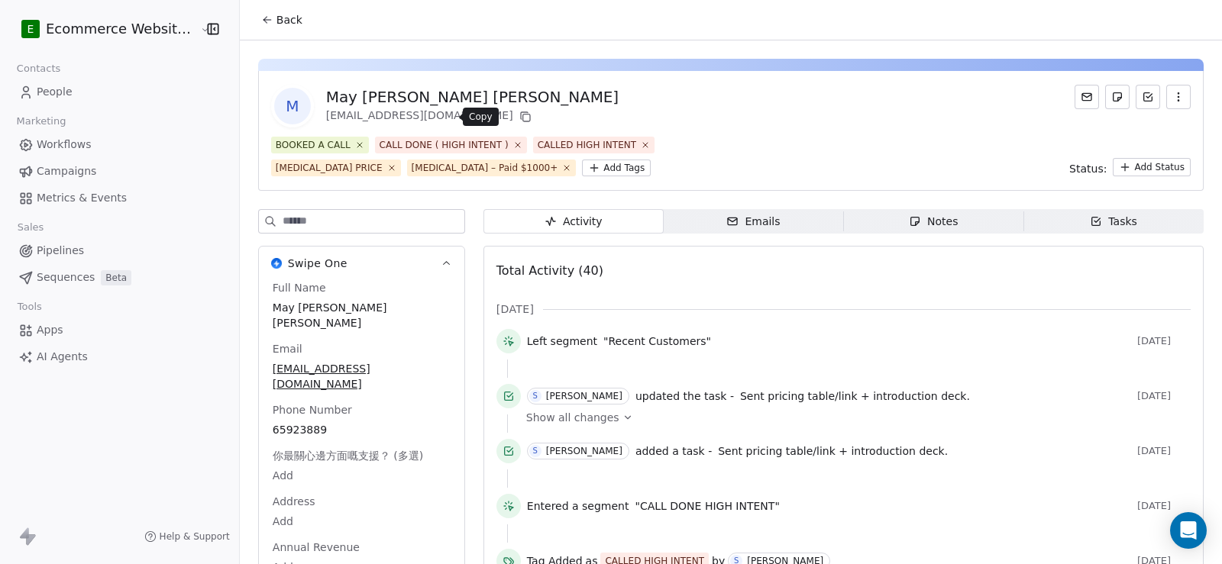
click at [522, 118] on icon at bounding box center [525, 118] width 7 height 7
click at [340, 400] on div "Full Name May [PERSON_NAME] [PERSON_NAME] Email [EMAIL_ADDRESS][DOMAIN_NAME] Ph…" at bounding box center [362, 444] width 184 height 328
click at [276, 26] on span "Back" at bounding box center [289, 19] width 26 height 15
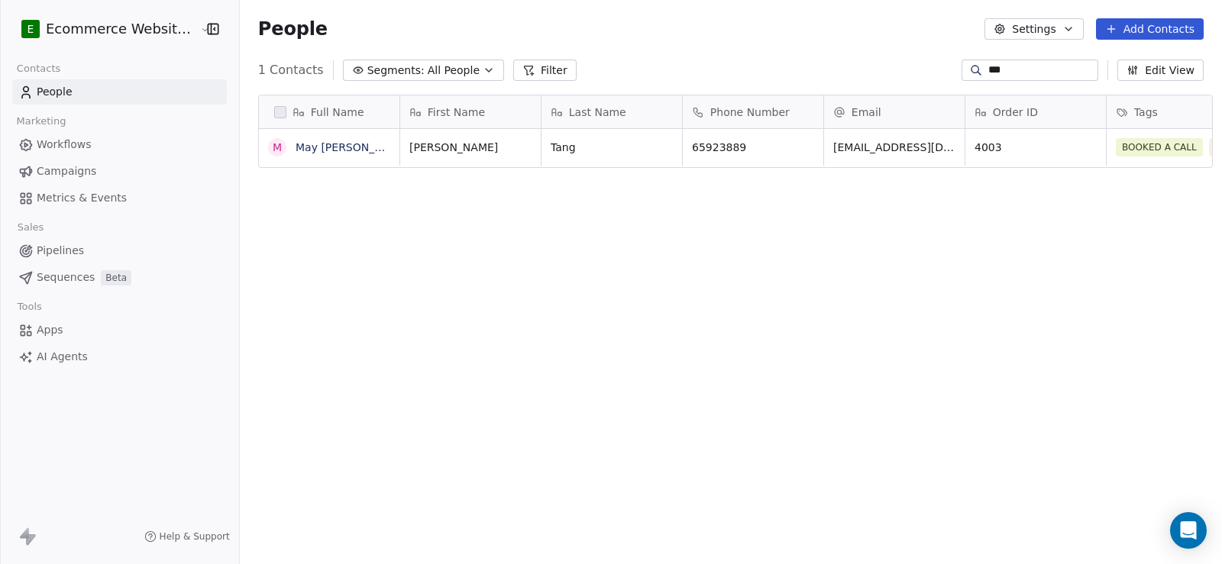
scroll to position [486, 981]
click at [798, 148] on icon "grid" at bounding box center [804, 145] width 12 height 12
drag, startPoint x: 1014, startPoint y: 66, endPoint x: 946, endPoint y: 66, distance: 68.0
click at [962, 66] on div "***" at bounding box center [1030, 70] width 137 height 21
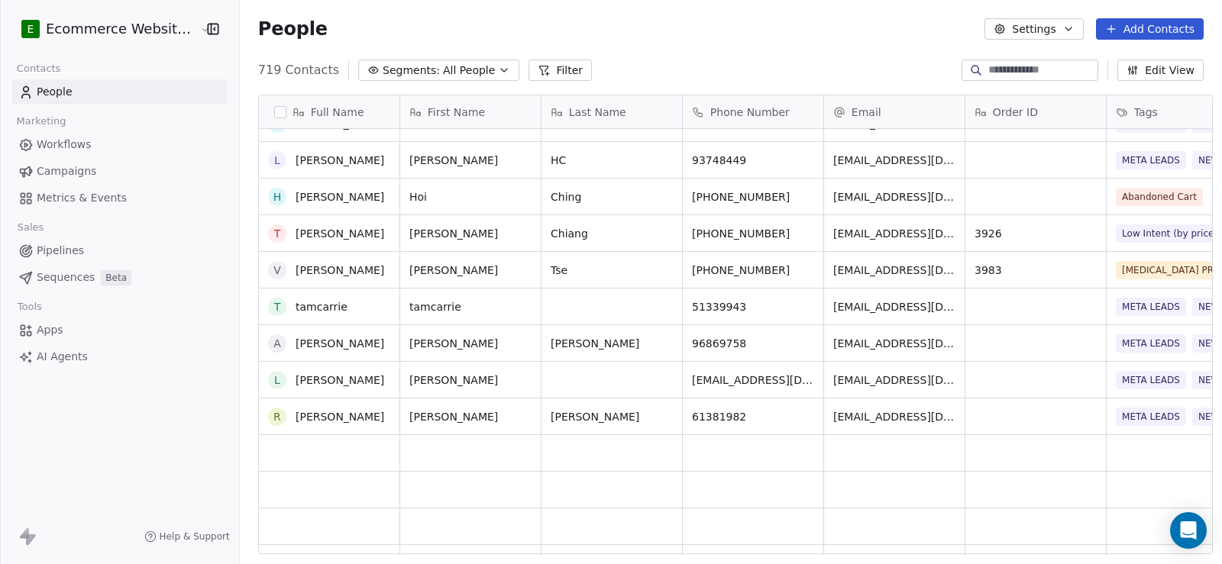
scroll to position [5194, 0]
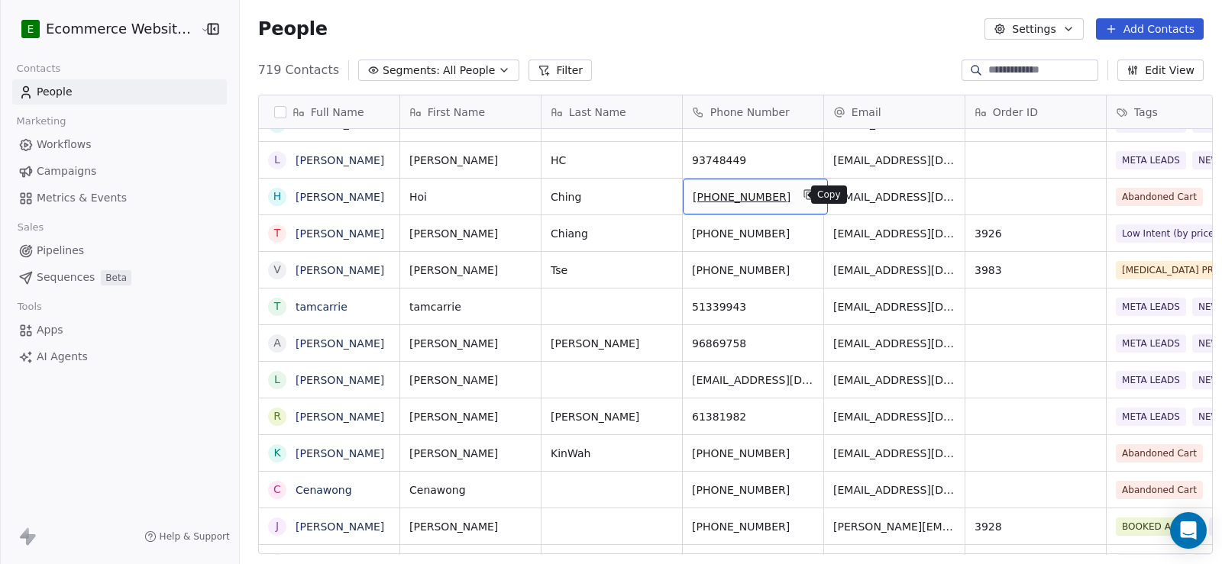
click at [803, 197] on icon "grid" at bounding box center [809, 195] width 12 height 12
click at [317, 192] on link "[PERSON_NAME]" at bounding box center [340, 197] width 89 height 12
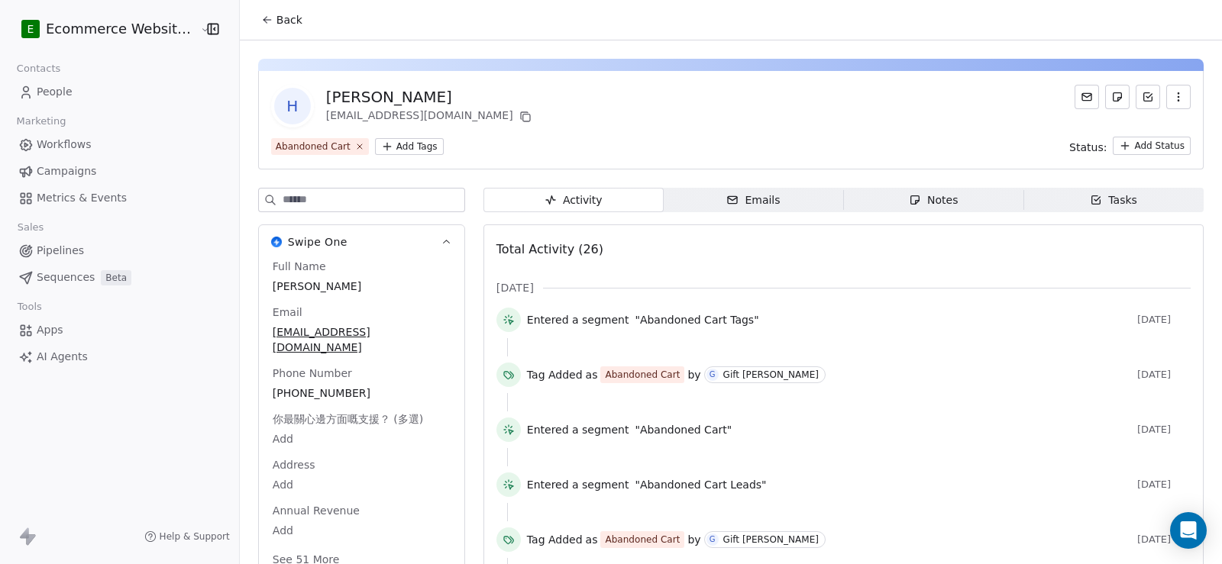
click at [326, 102] on div "[PERSON_NAME]" at bounding box center [430, 96] width 209 height 21
copy div "Hoi"
click at [1092, 205] on icon "button" at bounding box center [1096, 200] width 8 height 8
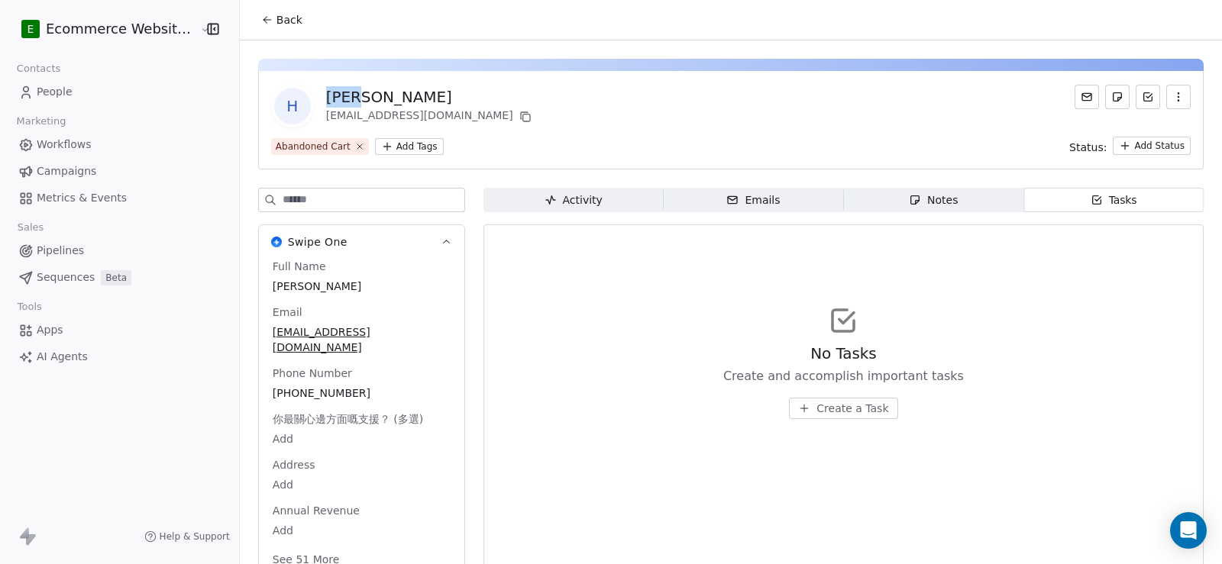
click at [817, 404] on span "Create a Task" at bounding box center [853, 408] width 72 height 15
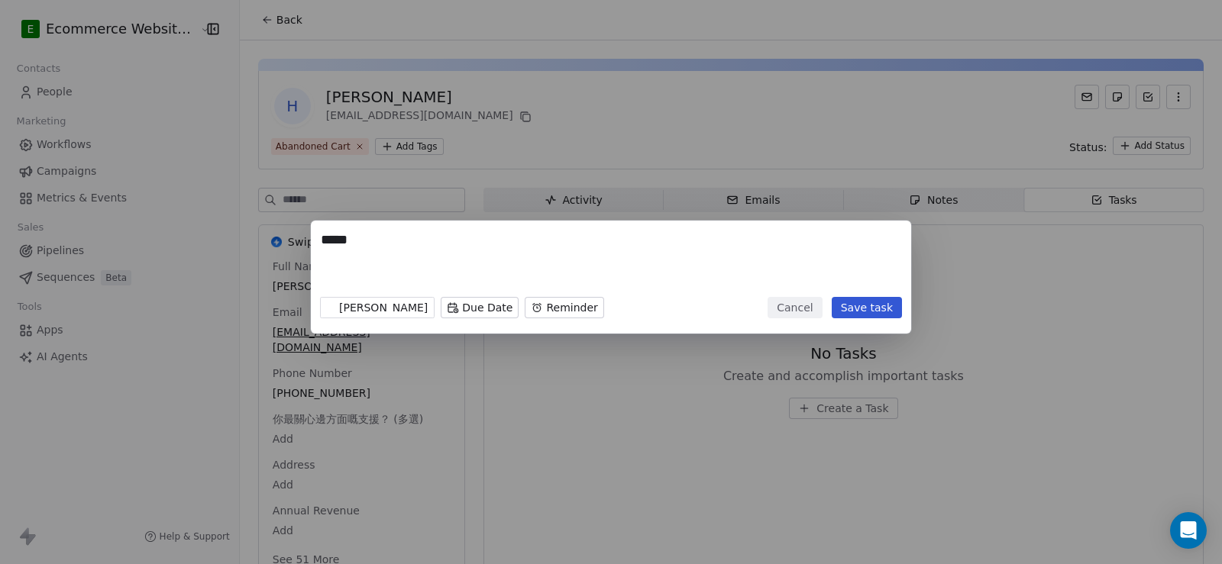
paste textarea "**********"
type textarea "**********"
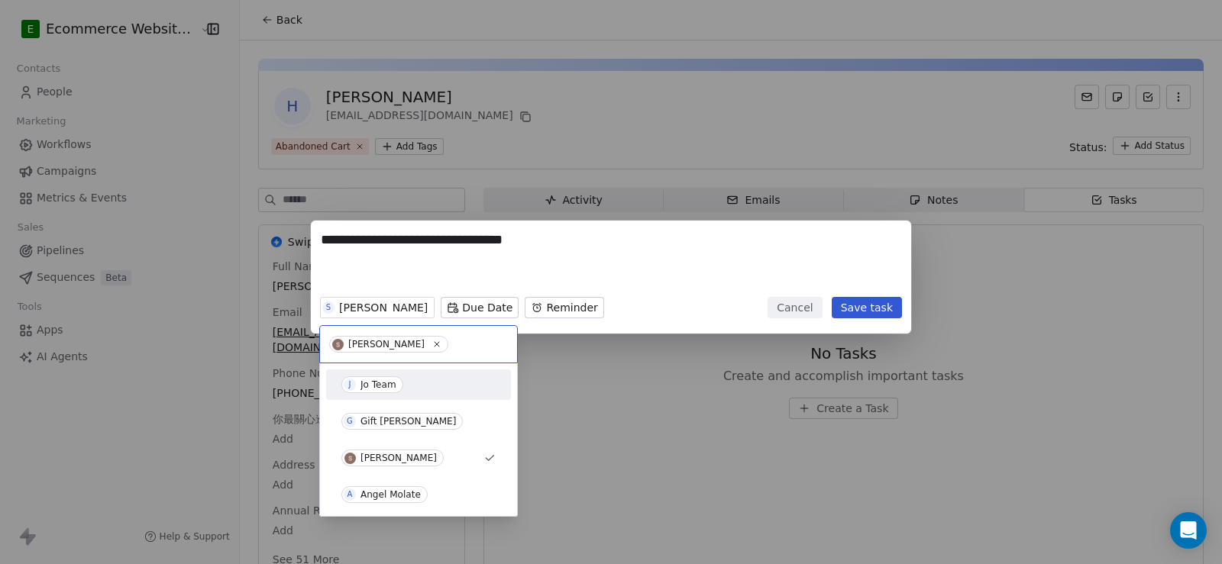
click at [380, 393] on span "J Jo Team" at bounding box center [372, 385] width 62 height 17
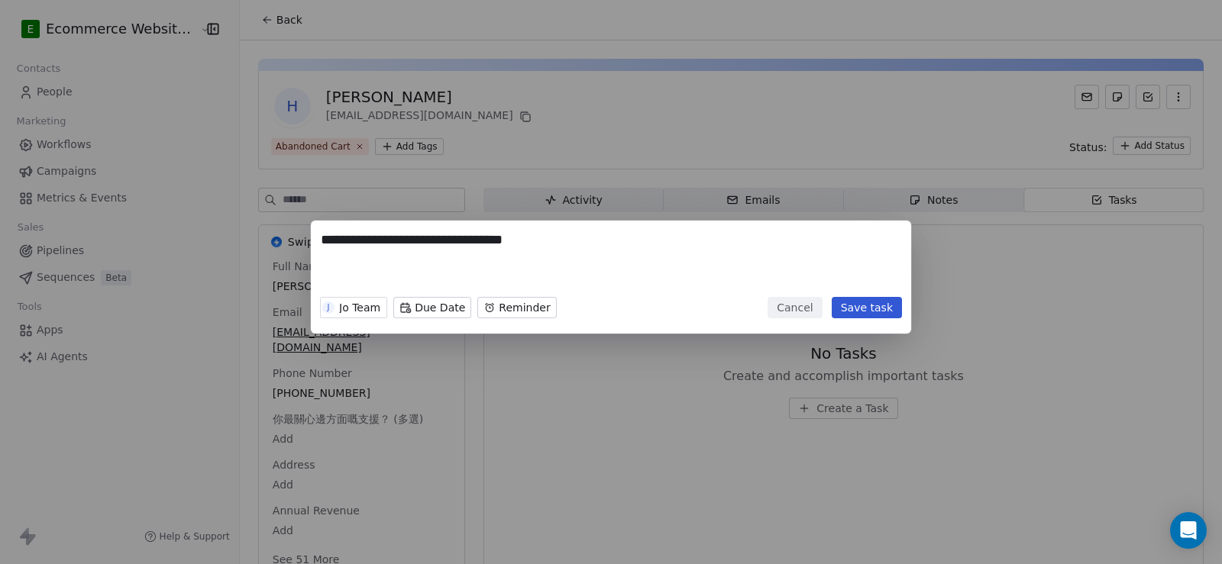
click at [891, 312] on button "Save task" at bounding box center [867, 307] width 70 height 21
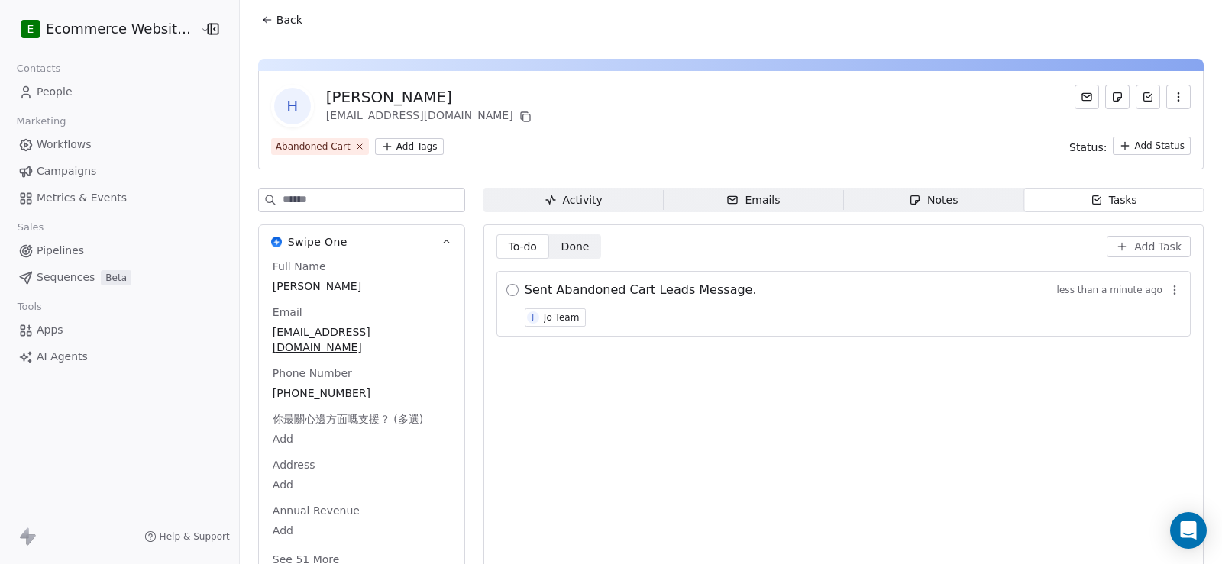
click at [506, 290] on button "button" at bounding box center [512, 290] width 12 height 12
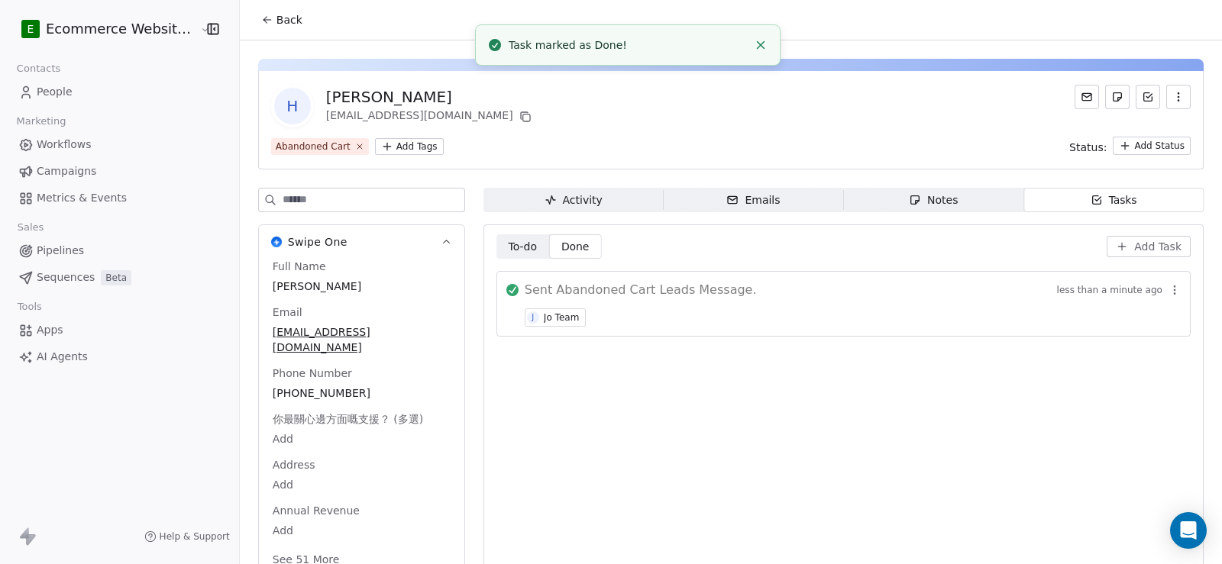
click at [276, 23] on span "Back" at bounding box center [289, 19] width 26 height 15
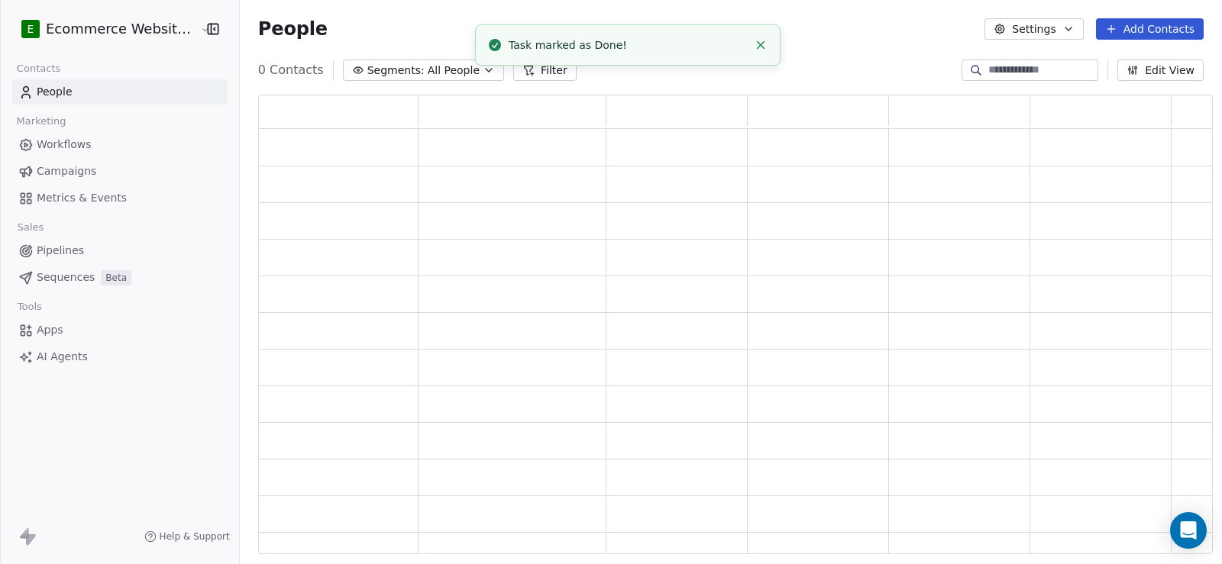
scroll to position [449, 944]
